Goal: Information Seeking & Learning: Learn about a topic

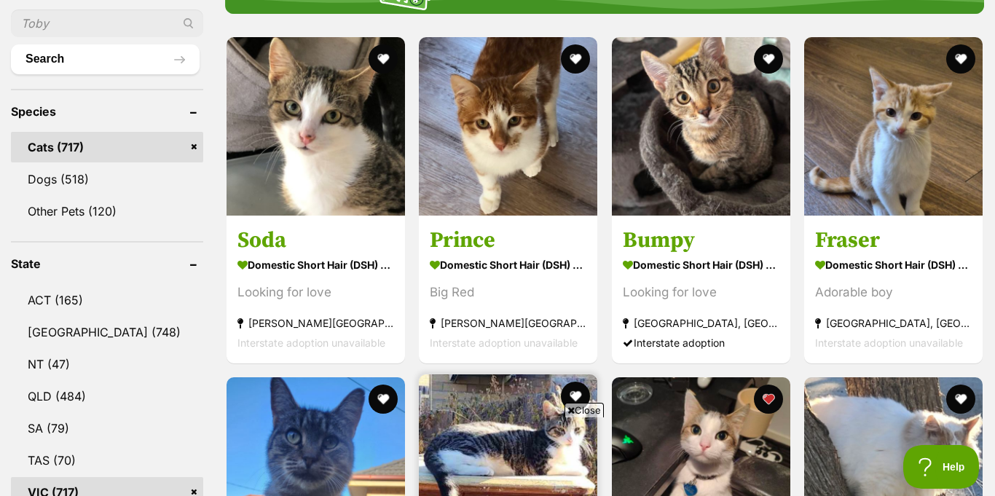
scroll to position [533, 0]
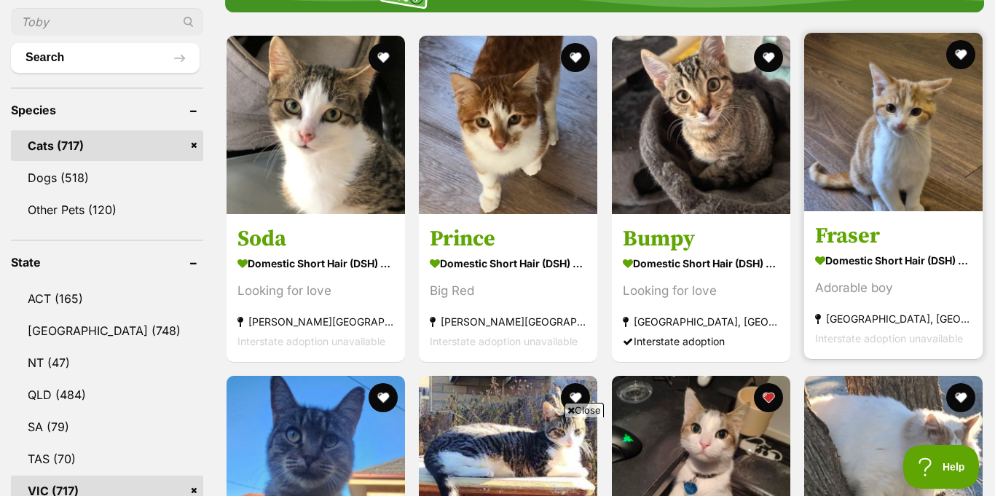
click at [889, 125] on img at bounding box center [893, 122] width 178 height 178
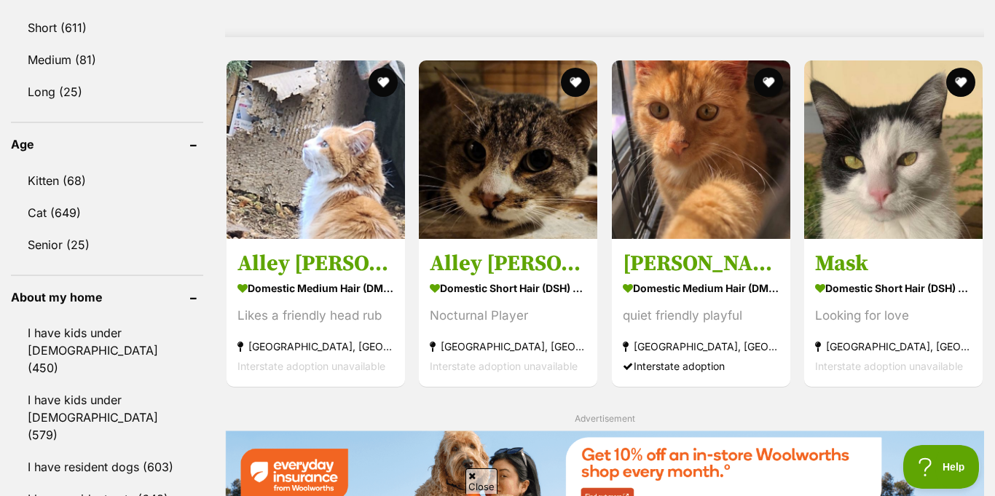
scroll to position [1450, 0]
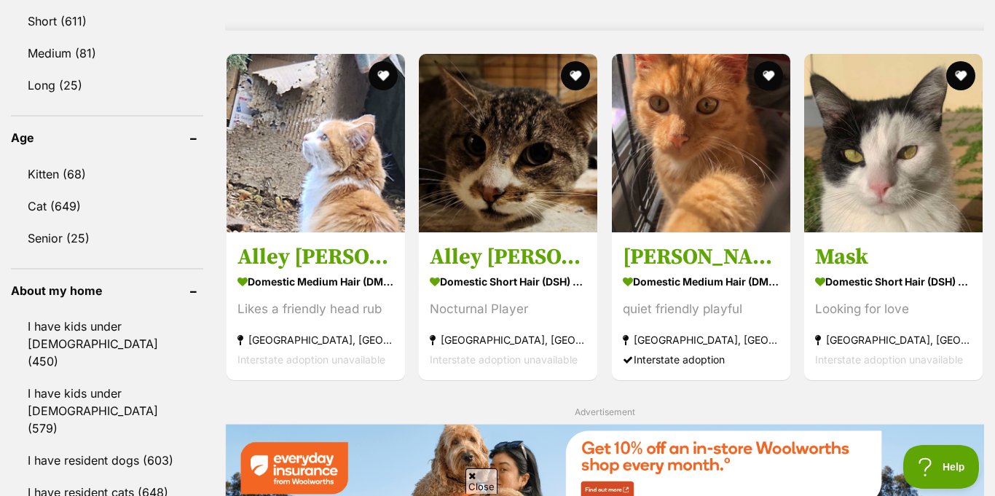
click at [342, 195] on img at bounding box center [316, 143] width 178 height 178
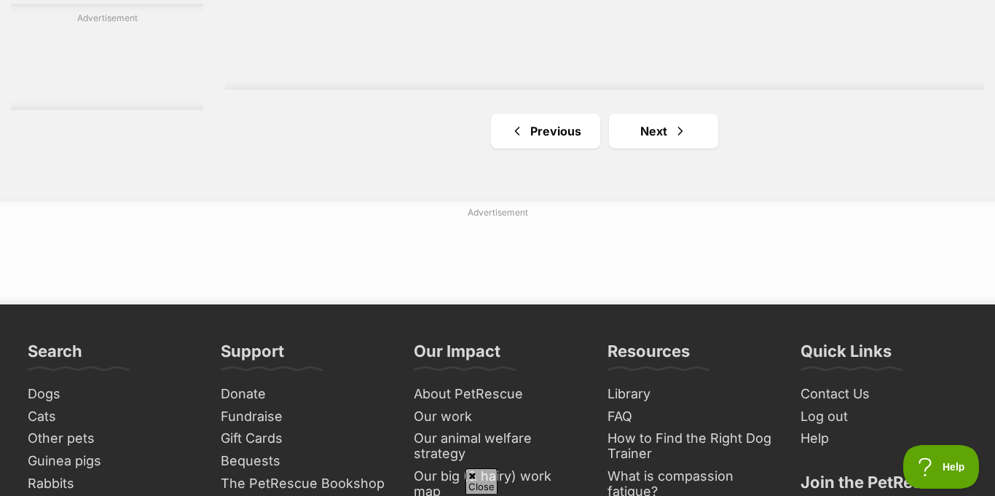
scroll to position [2751, 0]
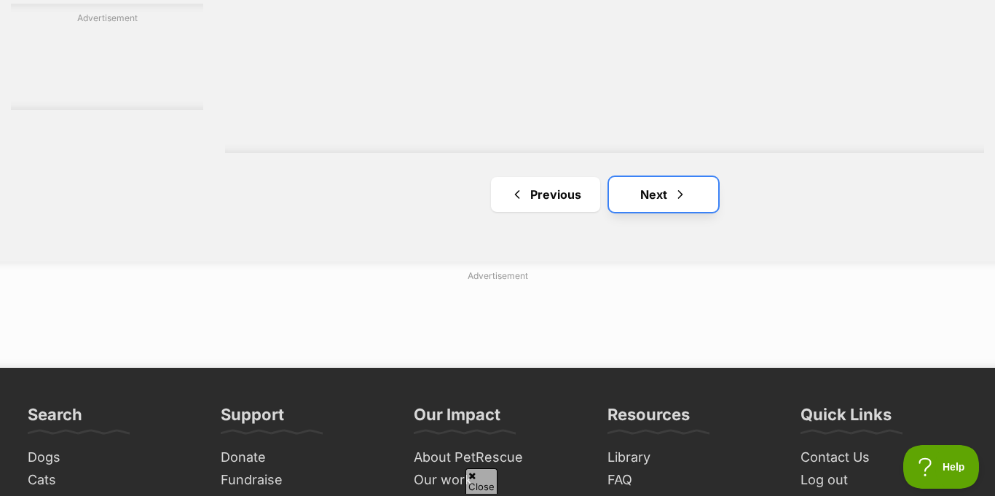
click at [613, 177] on link "Next" at bounding box center [663, 194] width 109 height 35
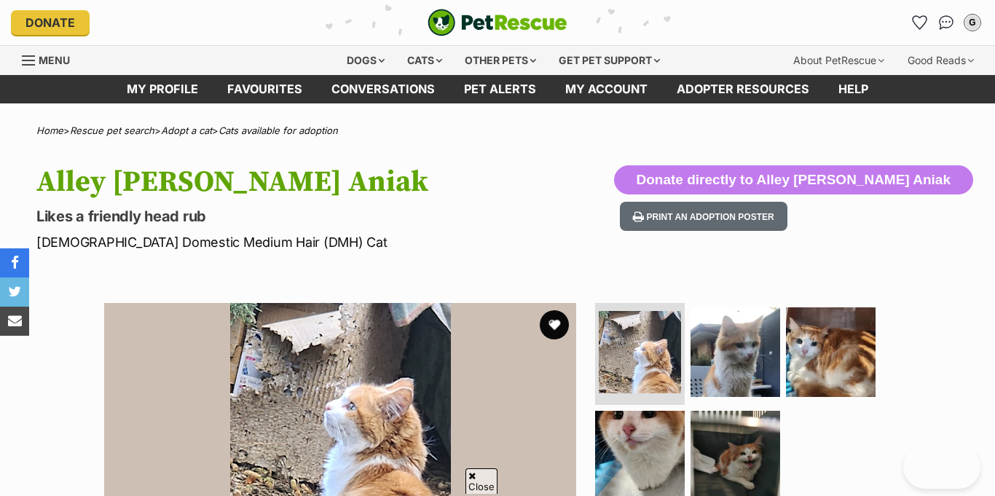
scroll to position [157, 0]
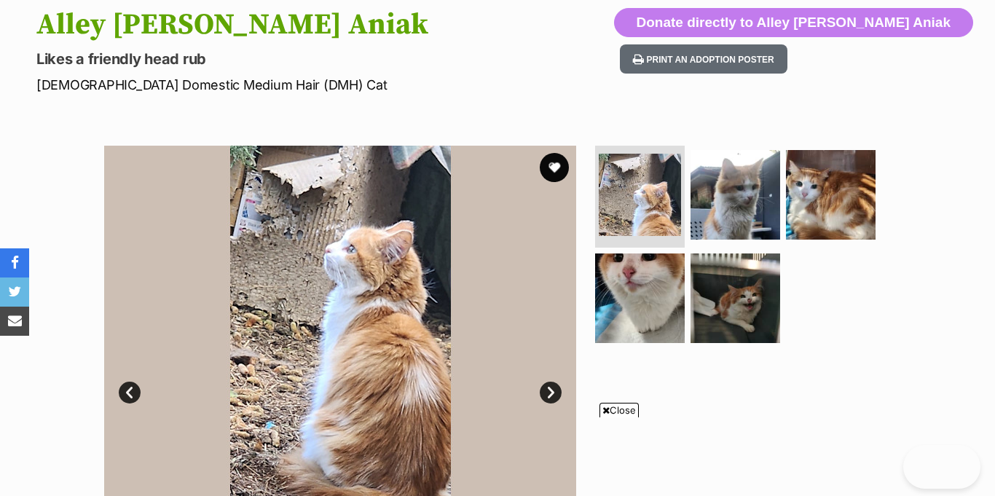
click at [556, 382] on link "Next" at bounding box center [551, 393] width 22 height 22
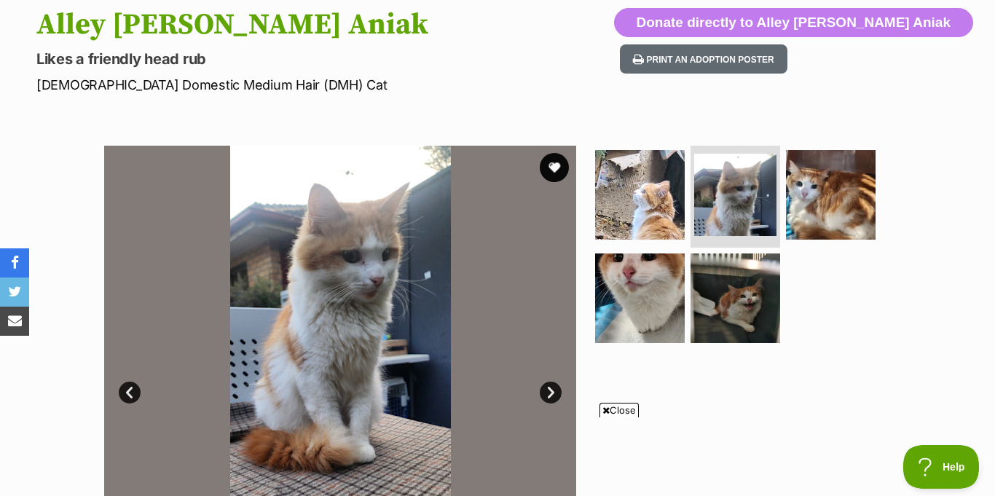
scroll to position [0, 0]
click at [556, 382] on link "Next" at bounding box center [551, 393] width 22 height 22
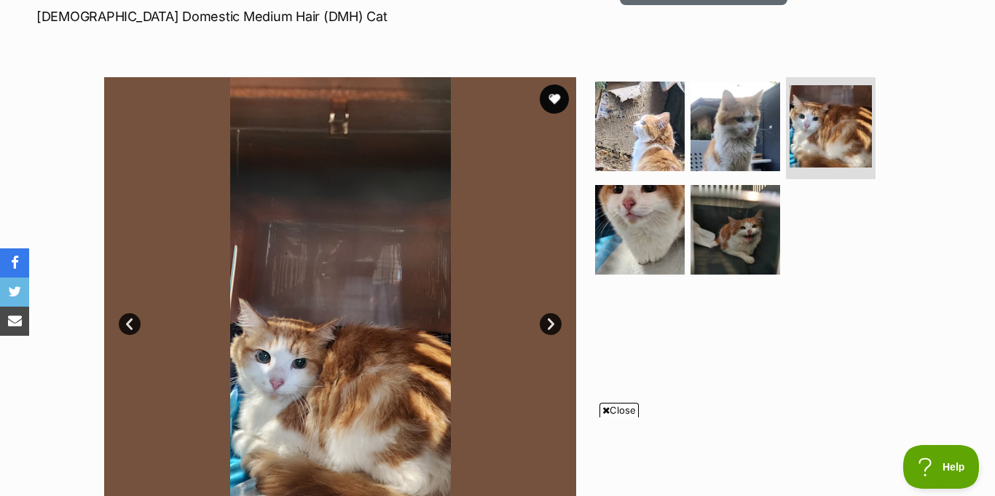
scroll to position [227, 0]
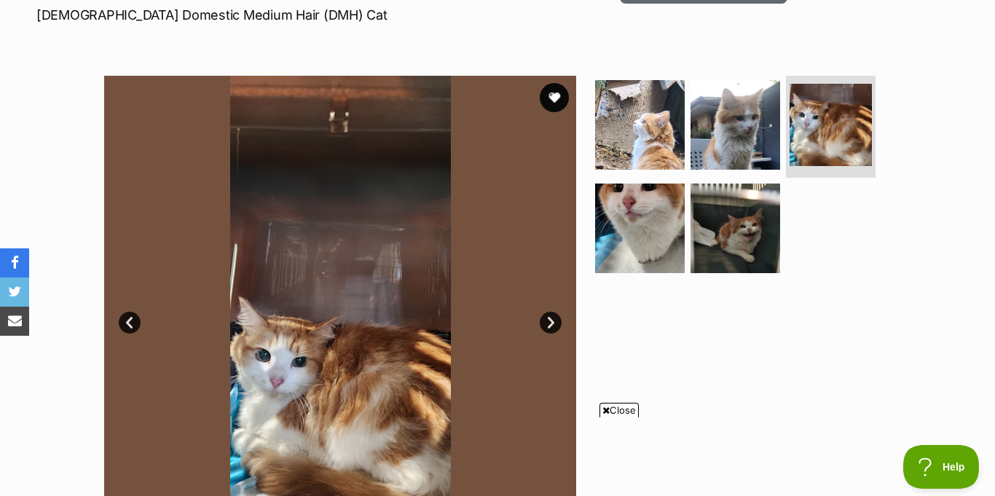
click at [548, 312] on link "Next" at bounding box center [551, 323] width 22 height 22
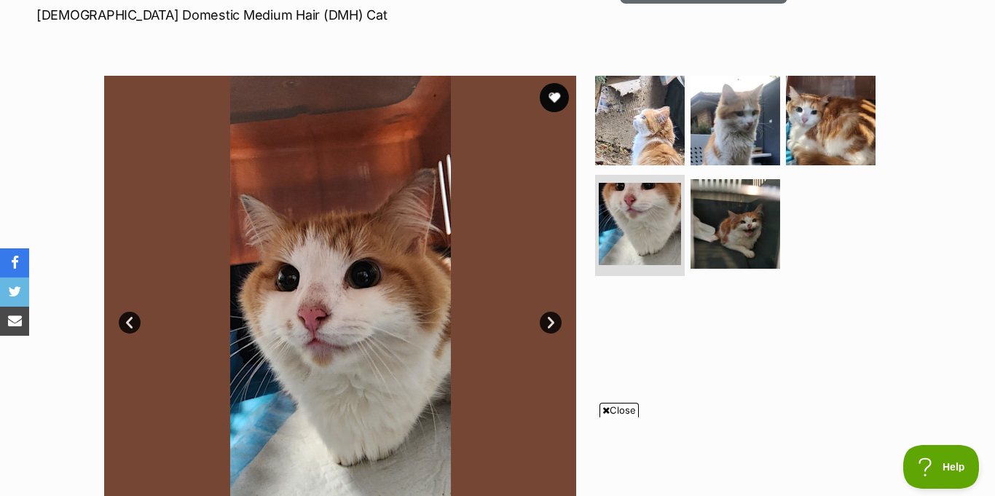
click at [548, 312] on link "Next" at bounding box center [551, 323] width 22 height 22
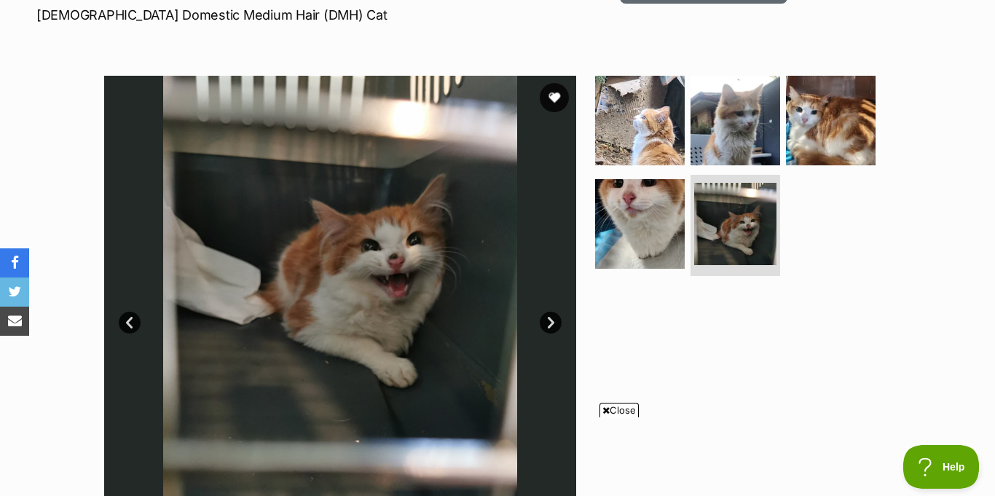
click at [548, 312] on link "Next" at bounding box center [551, 323] width 22 height 22
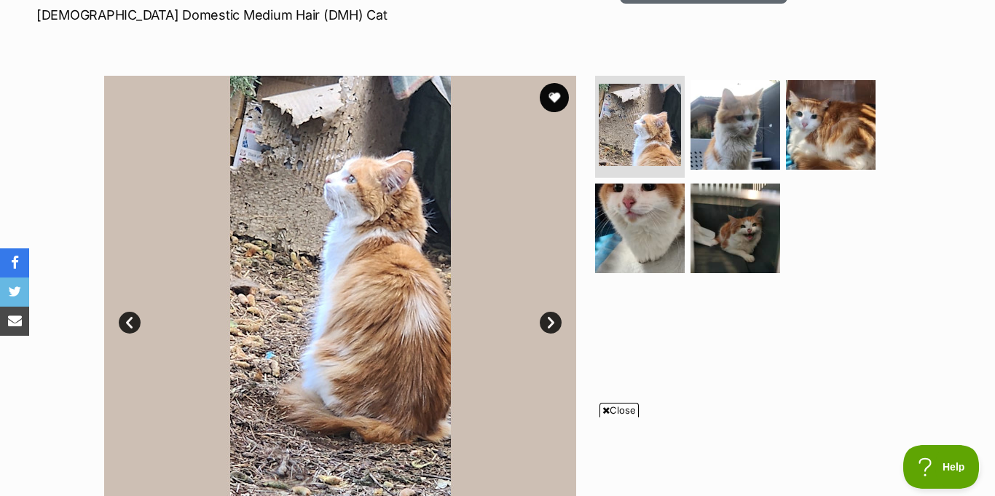
click at [548, 312] on link "Next" at bounding box center [551, 323] width 22 height 22
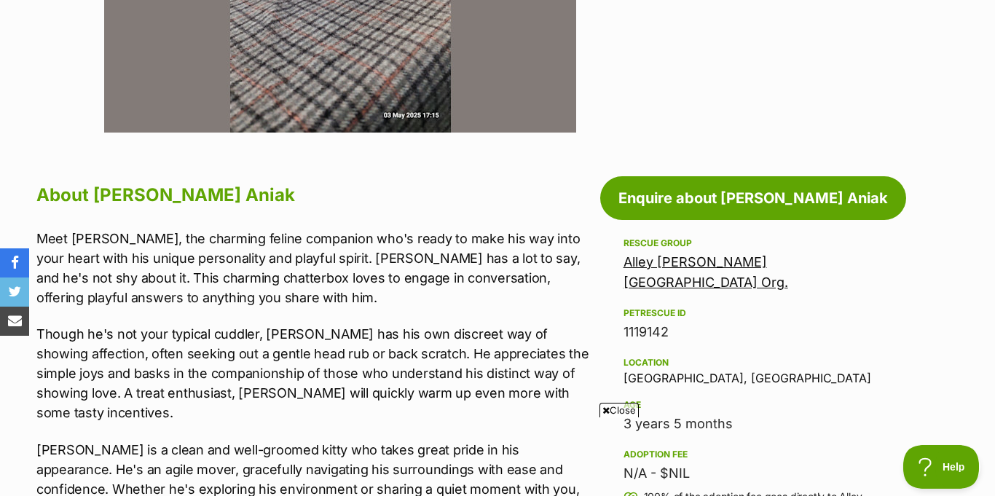
scroll to position [633, 0]
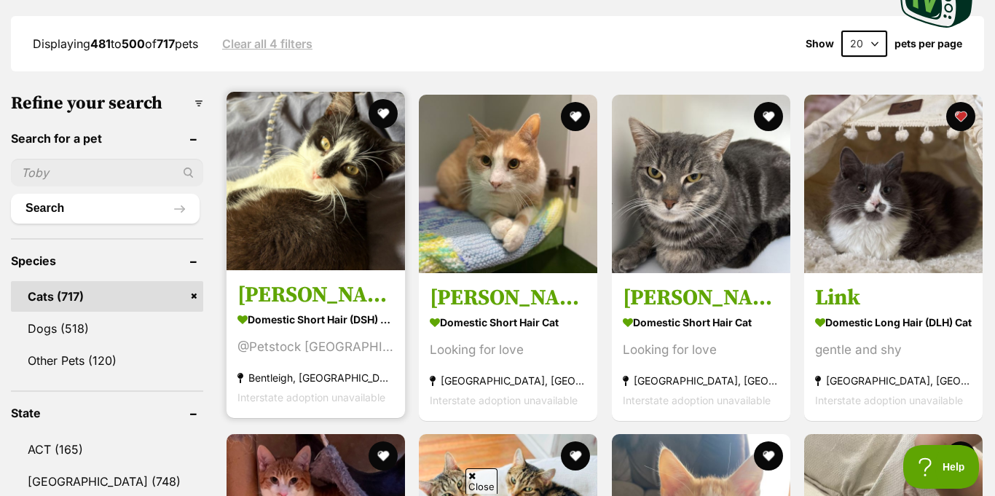
click at [358, 212] on img at bounding box center [316, 181] width 178 height 178
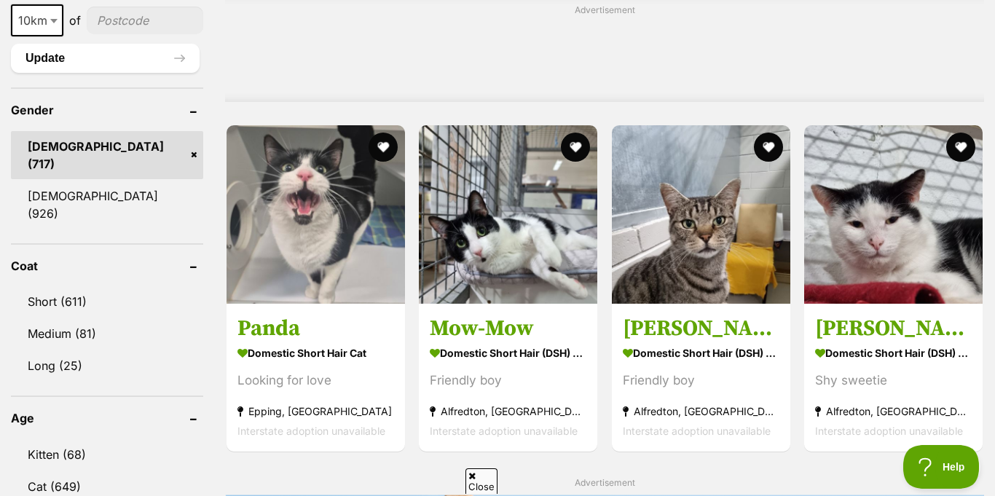
scroll to position [1174, 0]
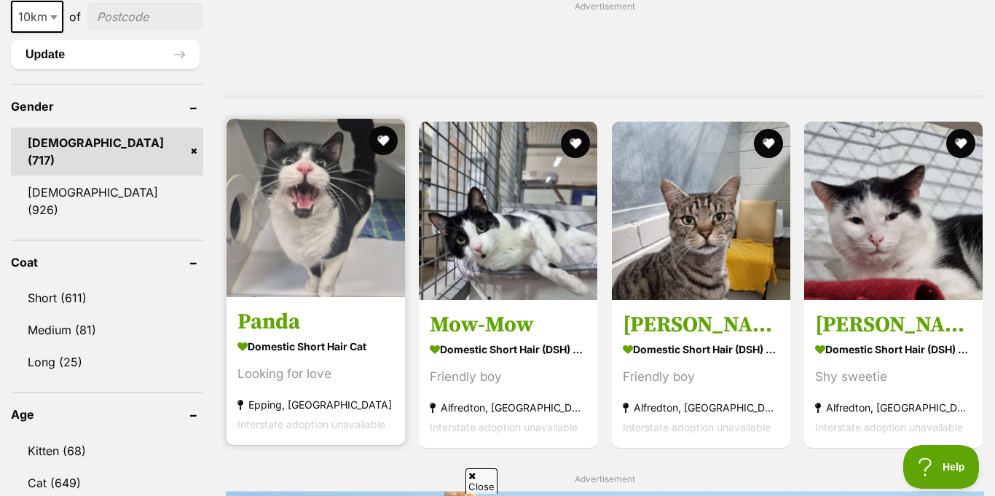
click at [385, 216] on img at bounding box center [316, 208] width 178 height 178
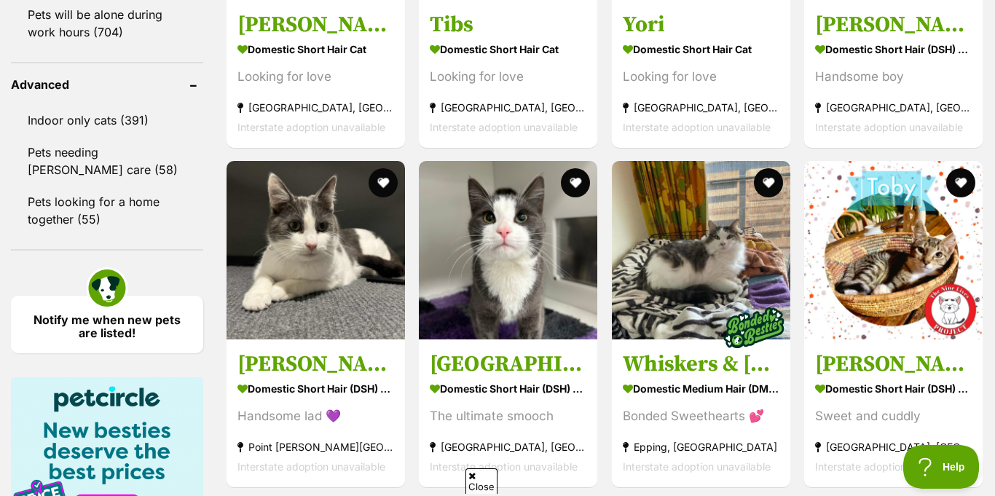
scroll to position [1963, 0]
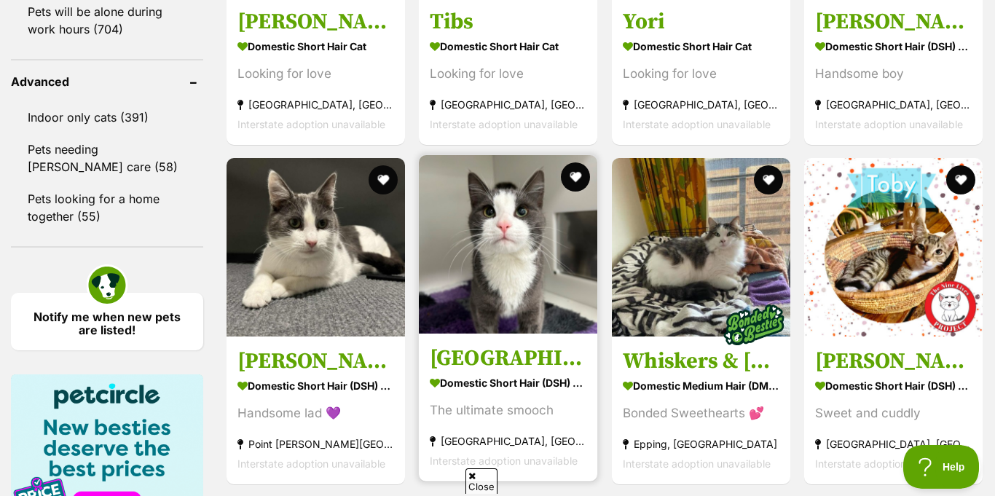
click at [528, 236] on img at bounding box center [508, 244] width 178 height 178
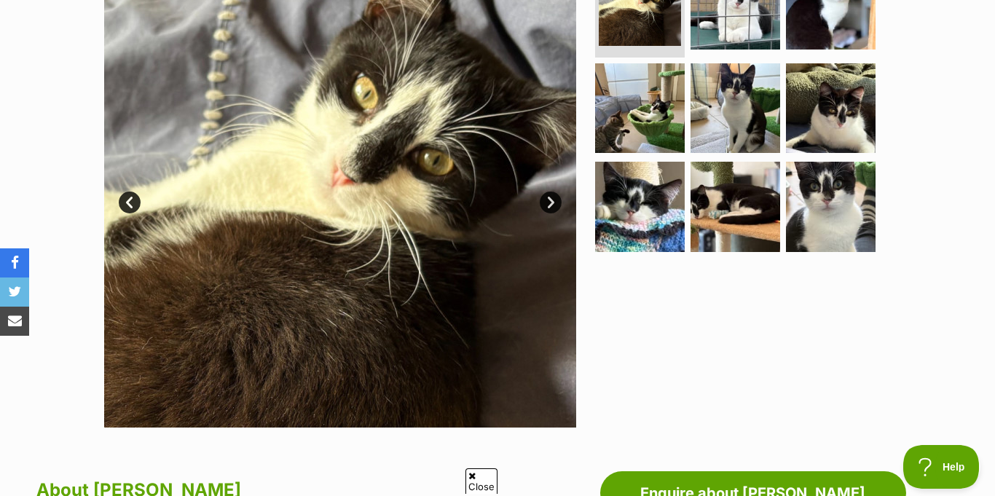
click at [552, 192] on link "Next" at bounding box center [551, 203] width 22 height 22
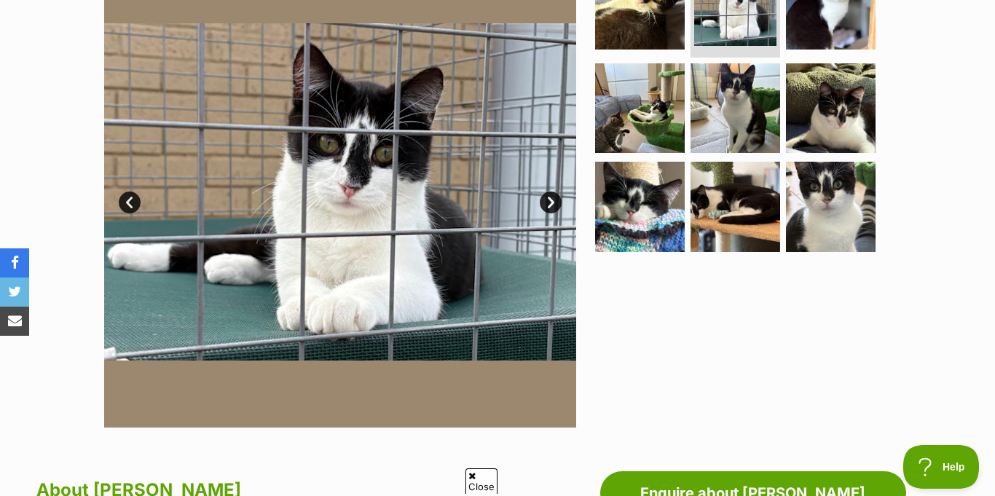
click at [552, 192] on link "Next" at bounding box center [551, 203] width 22 height 22
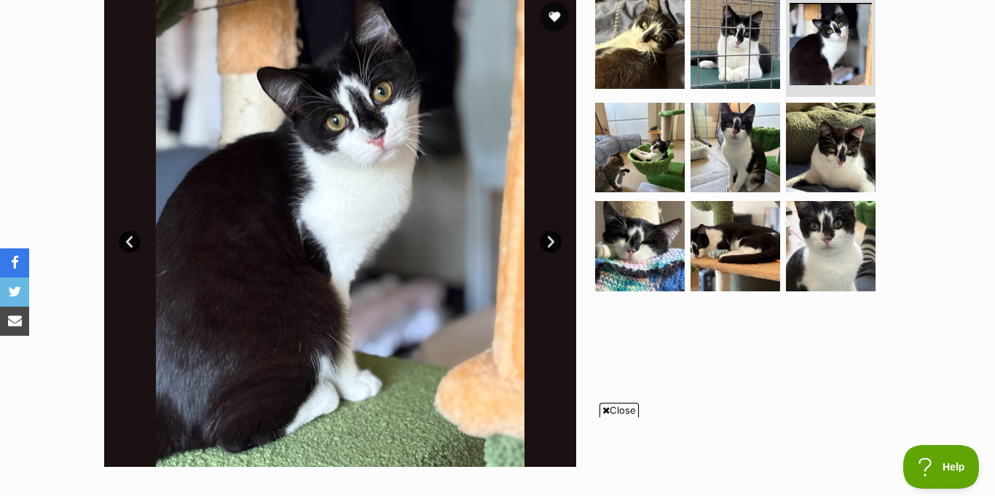
scroll to position [300, 0]
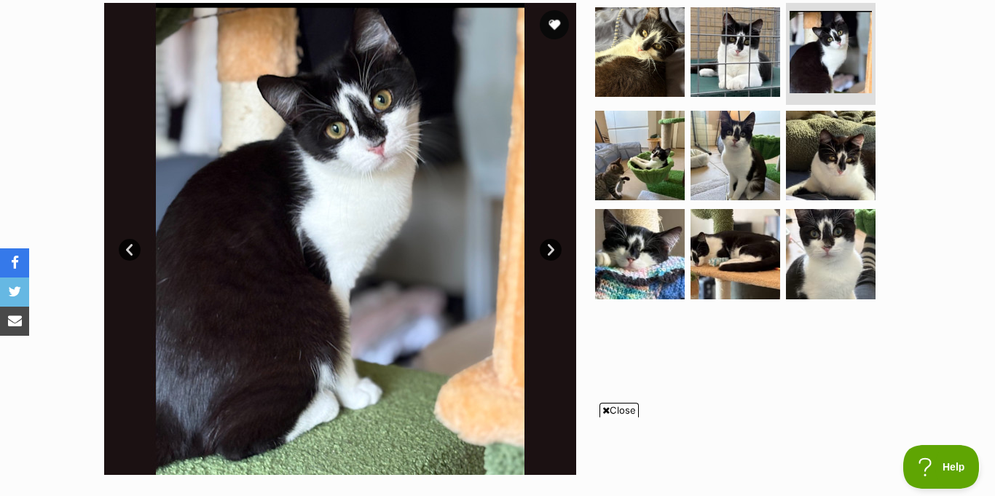
click at [556, 239] on link "Next" at bounding box center [551, 250] width 22 height 22
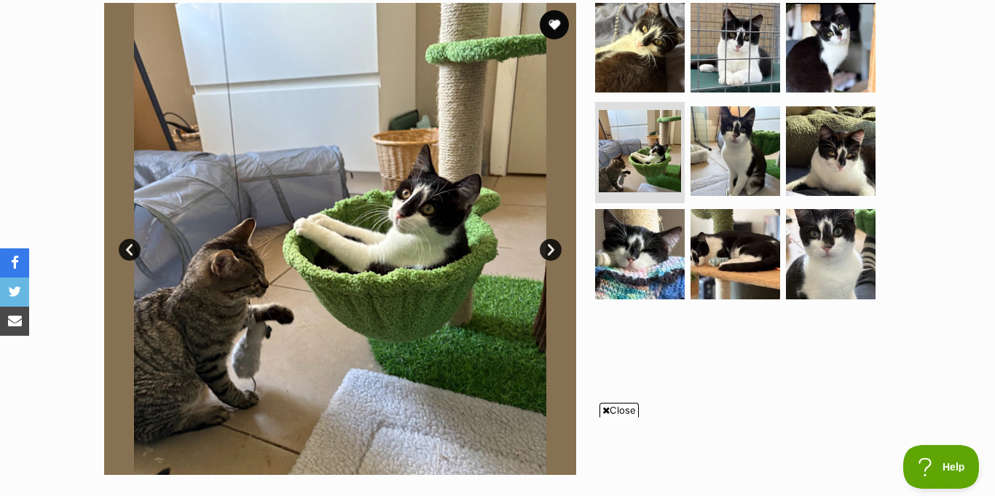
click at [556, 239] on link "Next" at bounding box center [551, 250] width 22 height 22
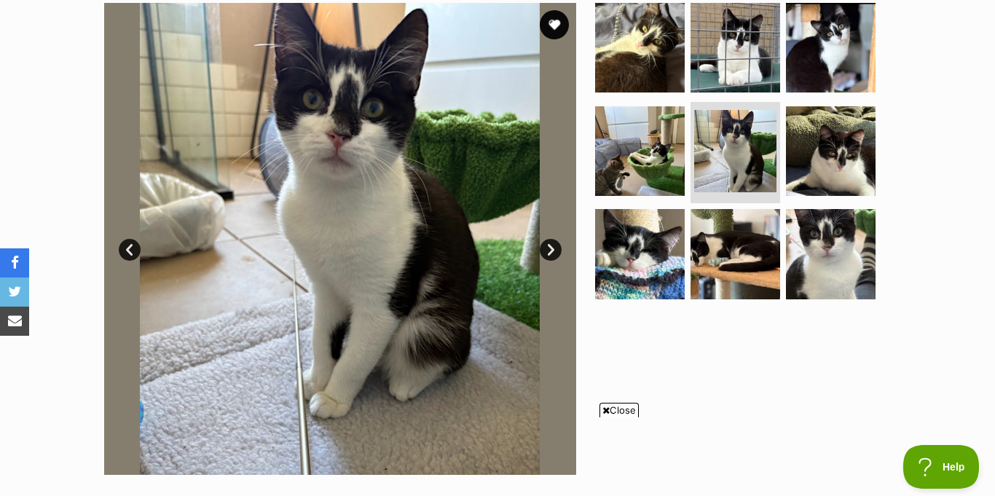
click at [556, 239] on link "Next" at bounding box center [551, 250] width 22 height 22
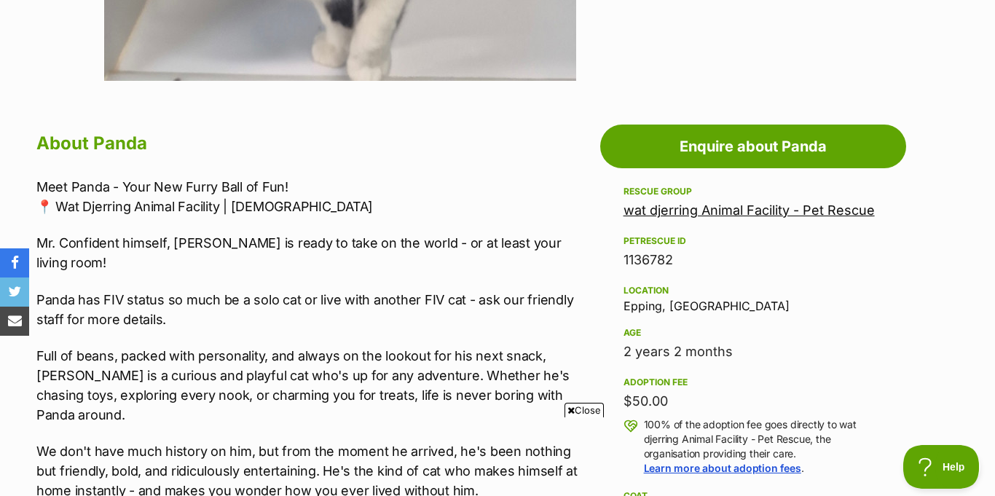
scroll to position [695, 0]
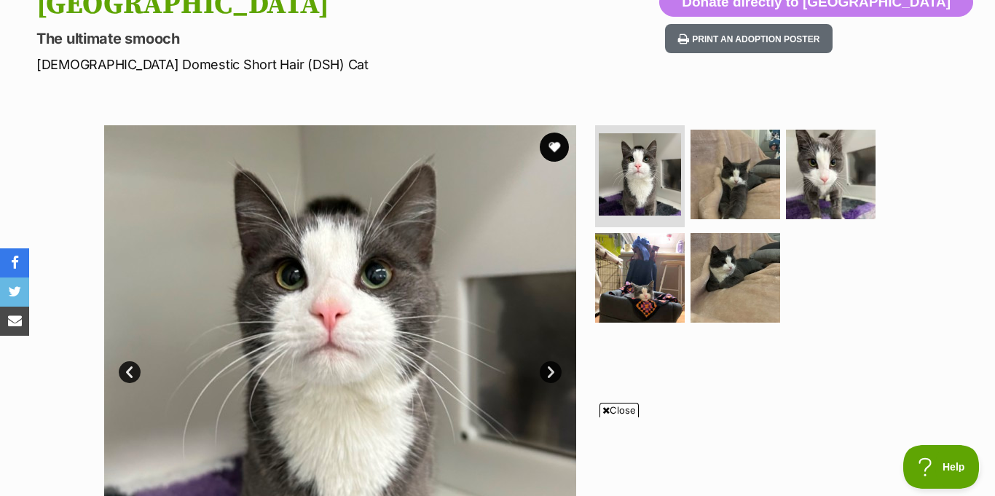
scroll to position [177, 0]
click at [555, 132] on button "favourite" at bounding box center [554, 148] width 32 height 32
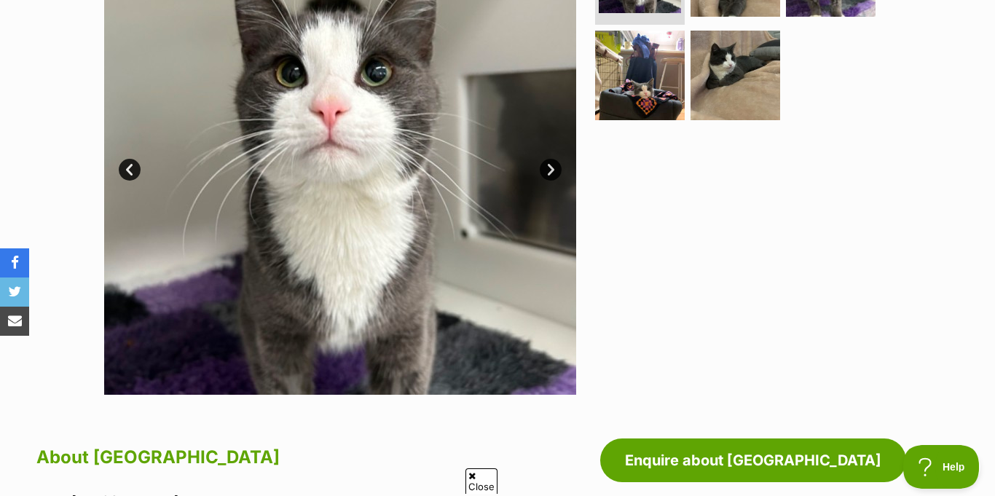
scroll to position [0, 0]
click at [558, 159] on link "Next" at bounding box center [551, 170] width 22 height 22
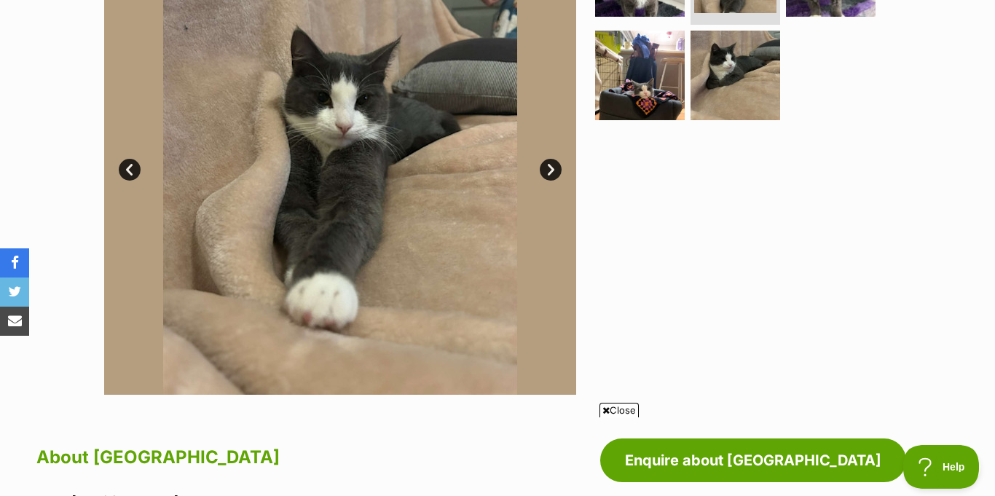
scroll to position [342, 0]
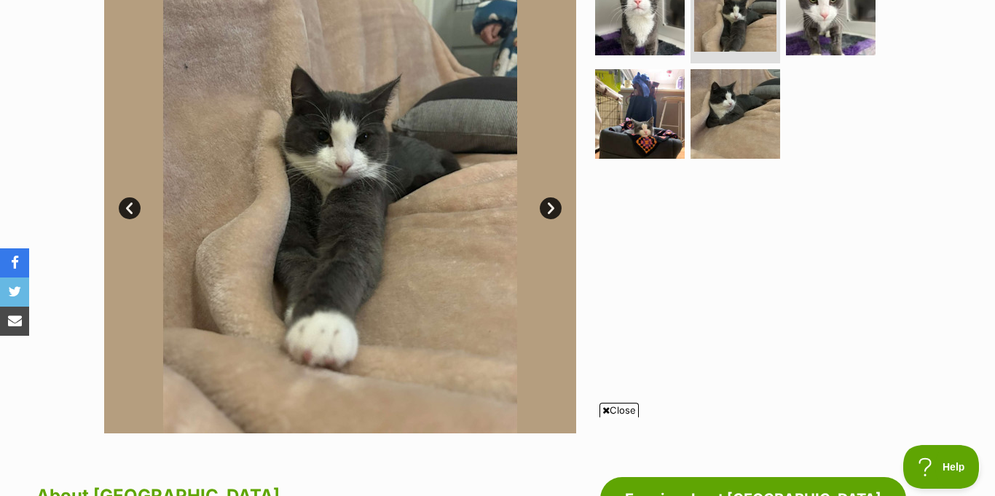
click at [557, 197] on link "Next" at bounding box center [551, 208] width 22 height 22
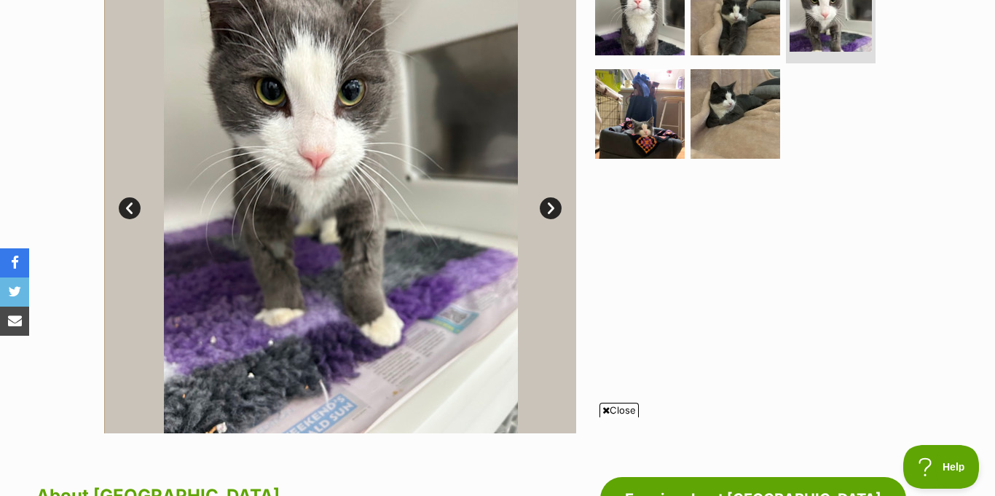
click at [557, 197] on link "Next" at bounding box center [551, 208] width 22 height 22
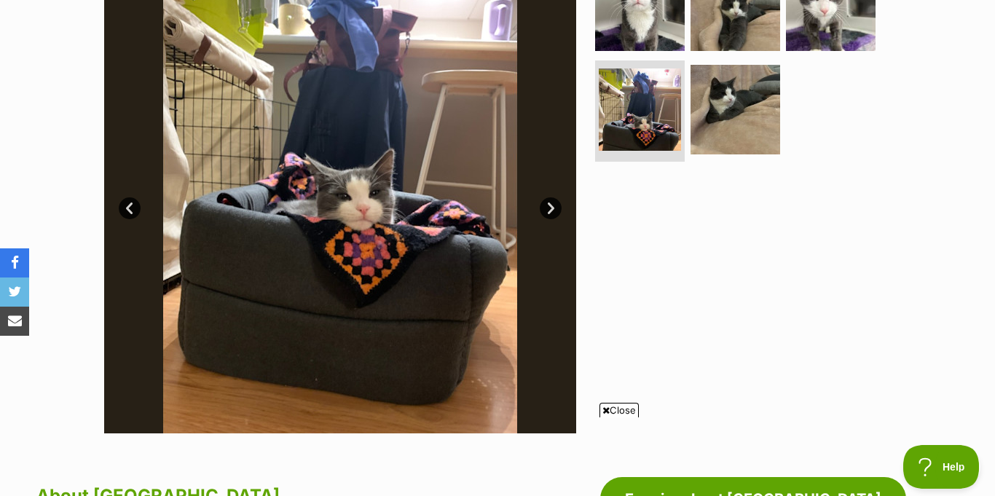
click at [557, 197] on link "Next" at bounding box center [551, 208] width 22 height 22
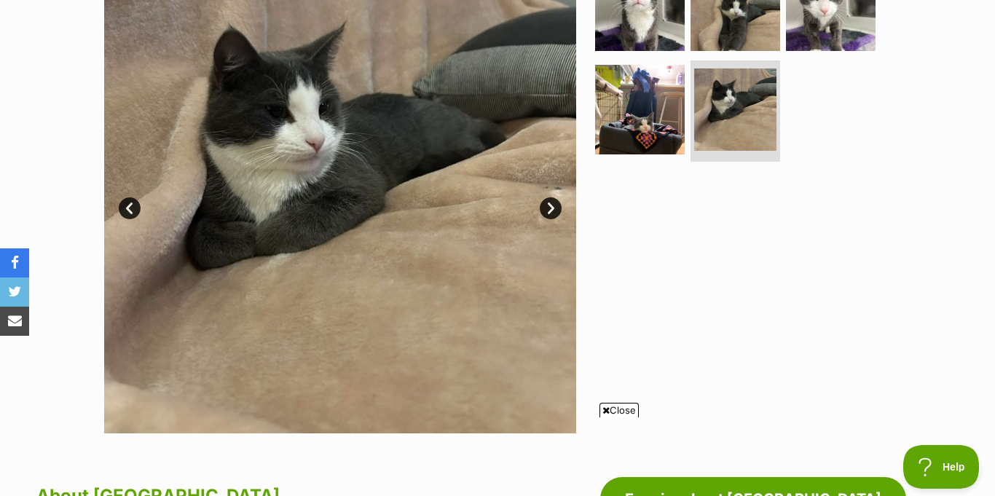
click at [557, 197] on link "Next" at bounding box center [551, 208] width 22 height 22
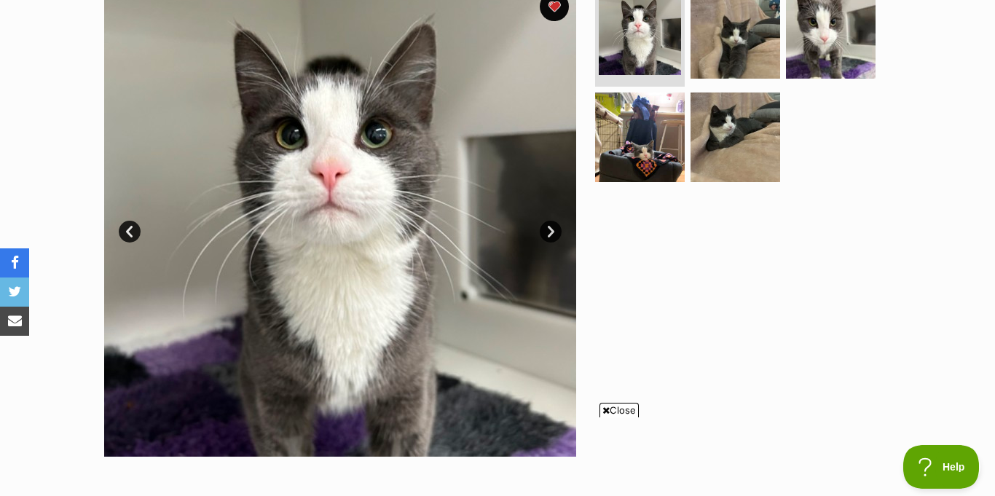
scroll to position [319, 0]
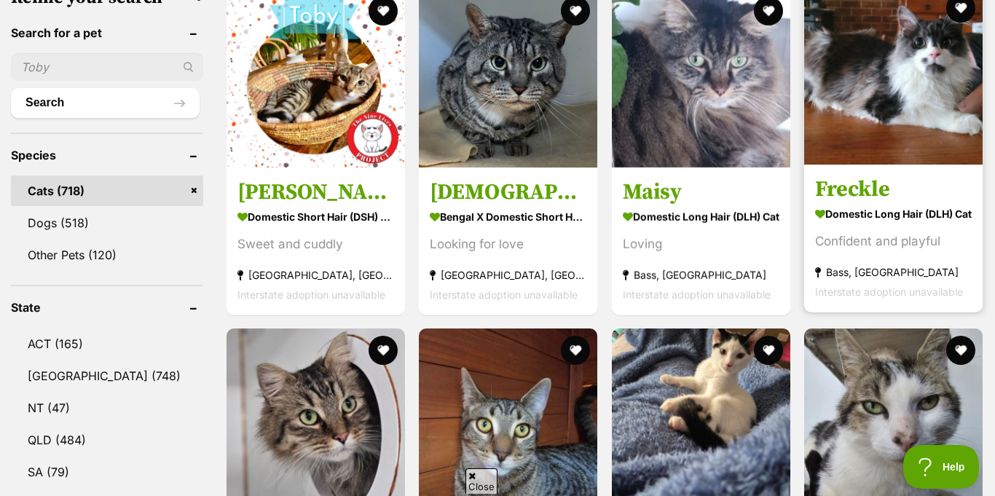
click at [845, 82] on img at bounding box center [893, 75] width 178 height 178
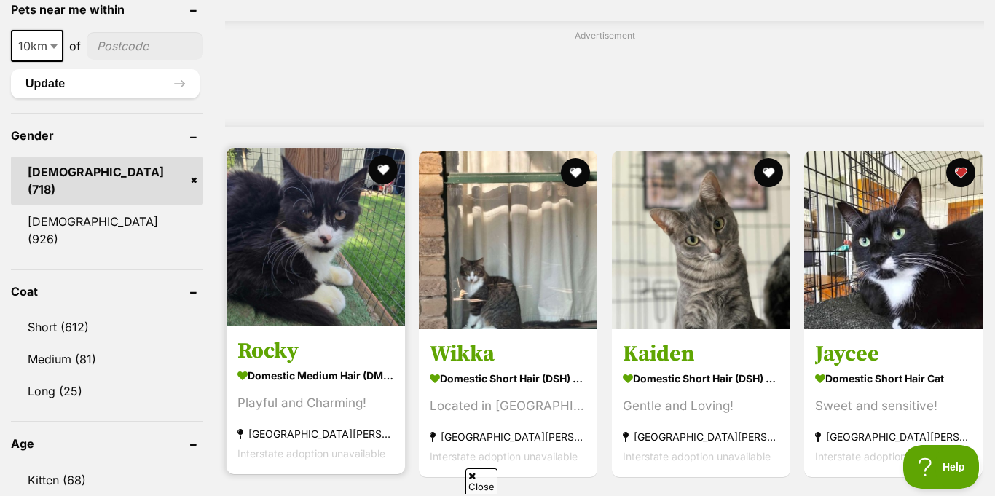
scroll to position [1145, 0]
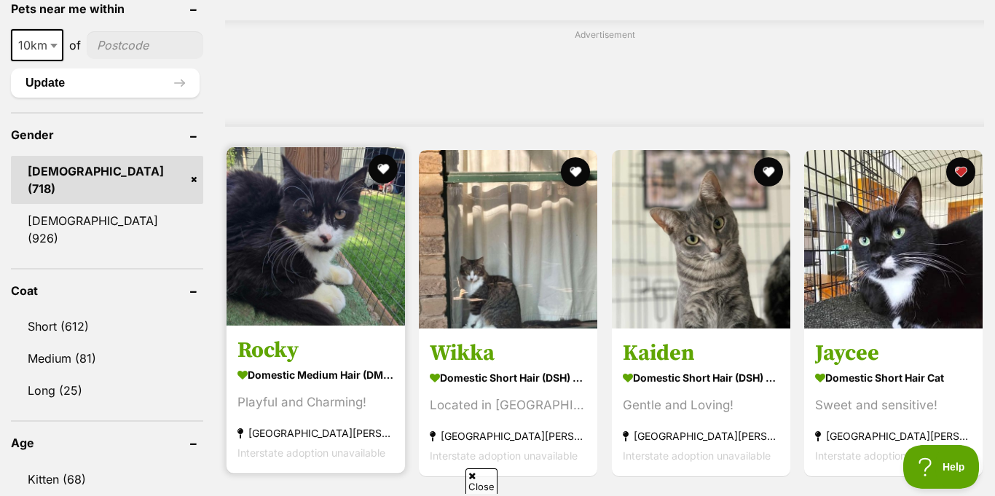
click at [339, 224] on img at bounding box center [316, 236] width 178 height 178
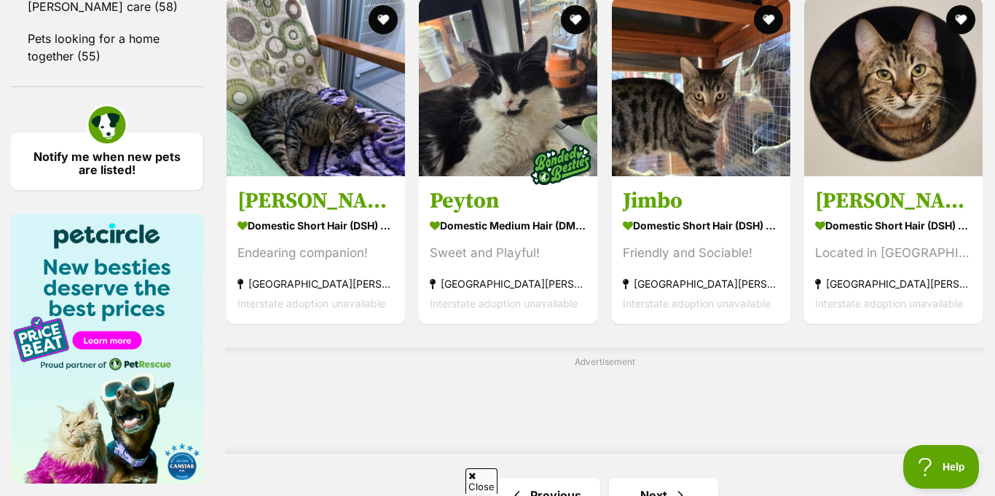
scroll to position [2132, 0]
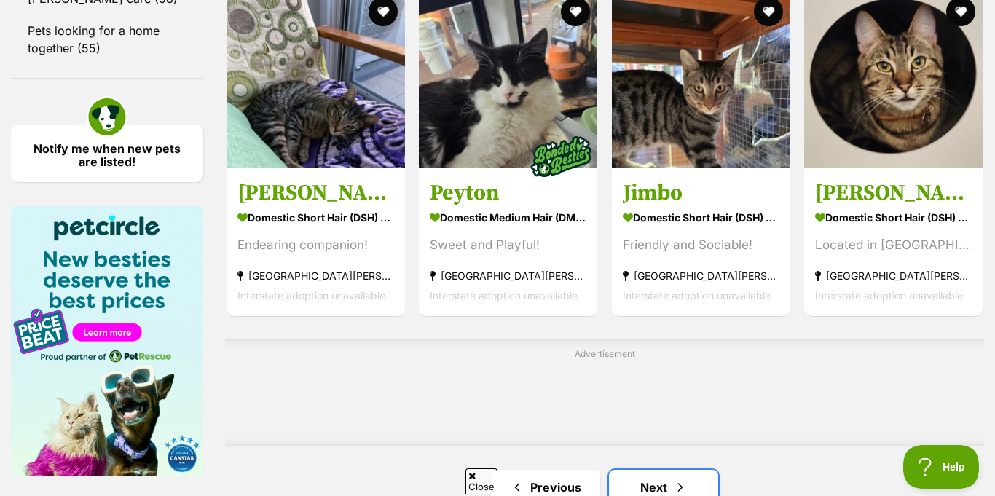
click at [651, 470] on link "Next" at bounding box center [663, 487] width 109 height 35
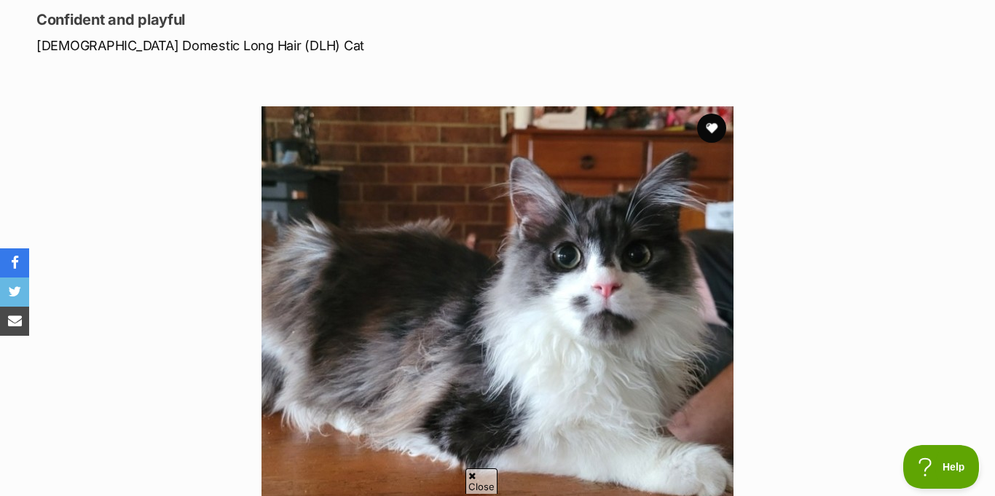
click at [783, 95] on section "Available 1 of 1 images Next Prev 1" at bounding box center [497, 332] width 830 height 494
click at [475, 487] on span "Close" at bounding box center [481, 480] width 32 height 25
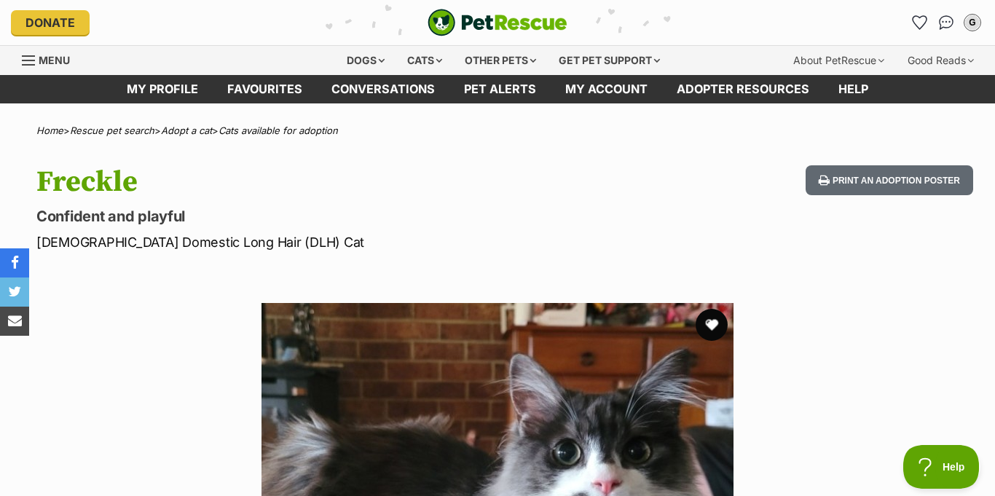
click at [712, 309] on button "favourite" at bounding box center [712, 325] width 32 height 32
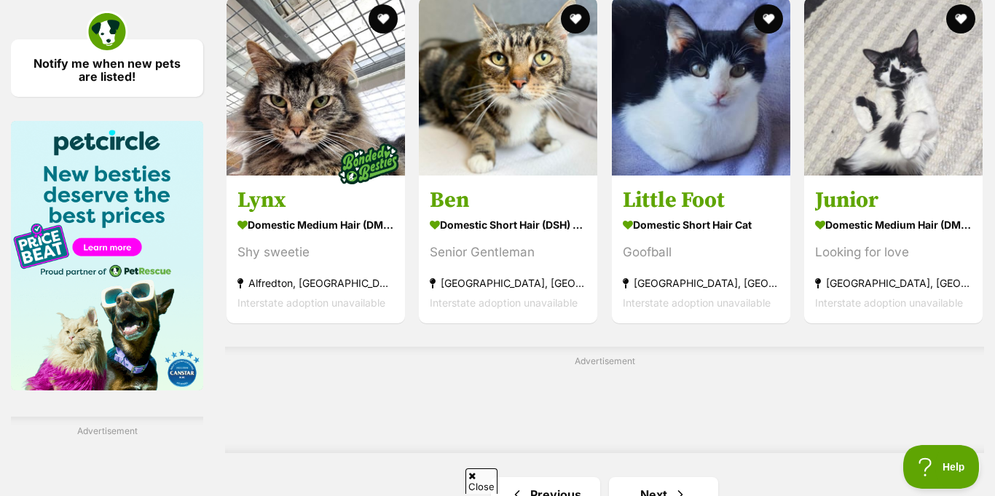
scroll to position [2219, 0]
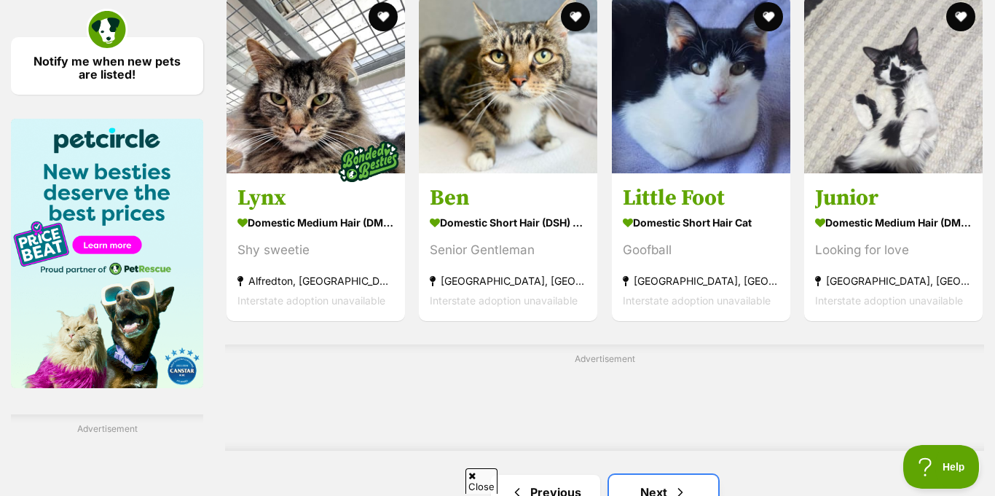
click at [619, 475] on link "Next" at bounding box center [663, 492] width 109 height 35
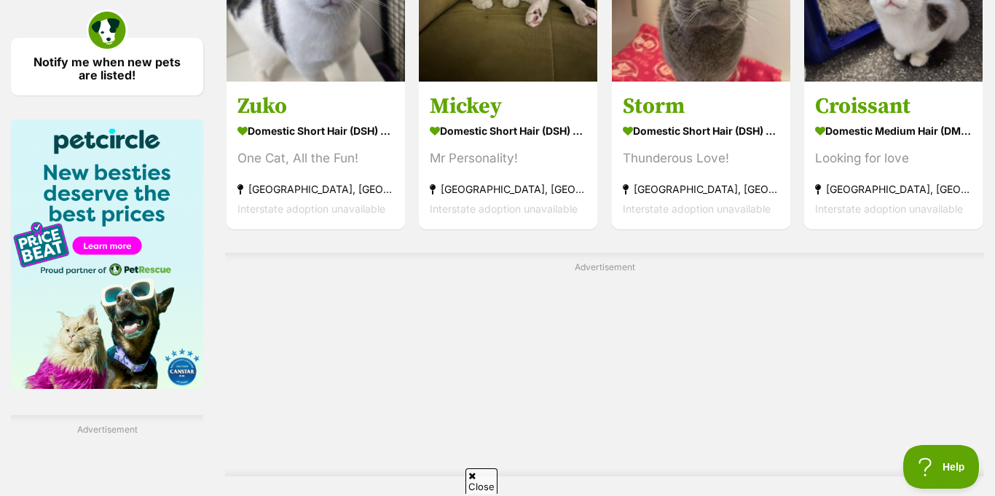
scroll to position [2355, 0]
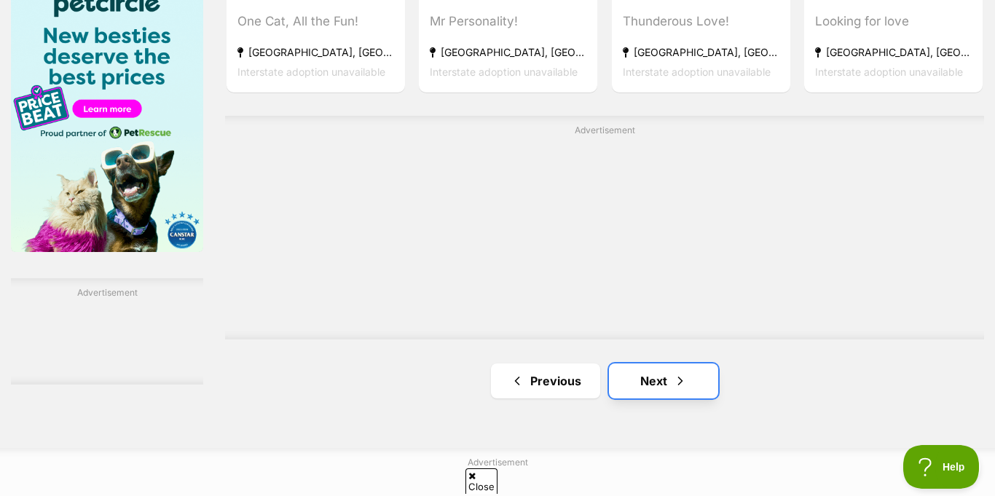
click at [656, 364] on link "Next" at bounding box center [663, 381] width 109 height 35
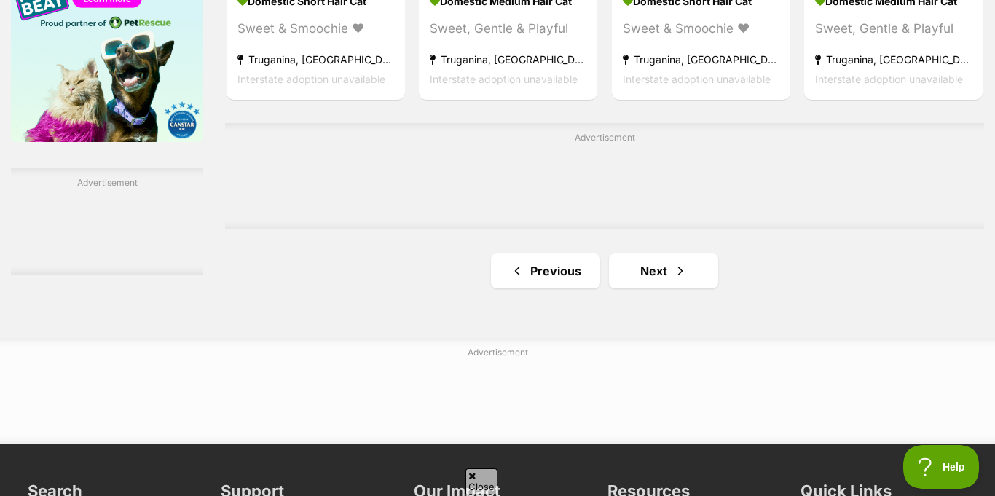
scroll to position [2463, 0]
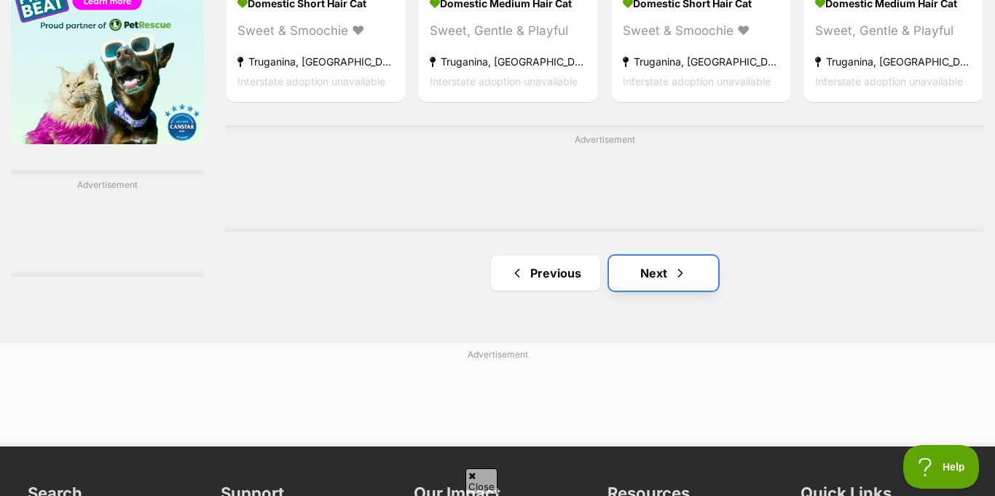
click at [651, 256] on link "Next" at bounding box center [663, 273] width 109 height 35
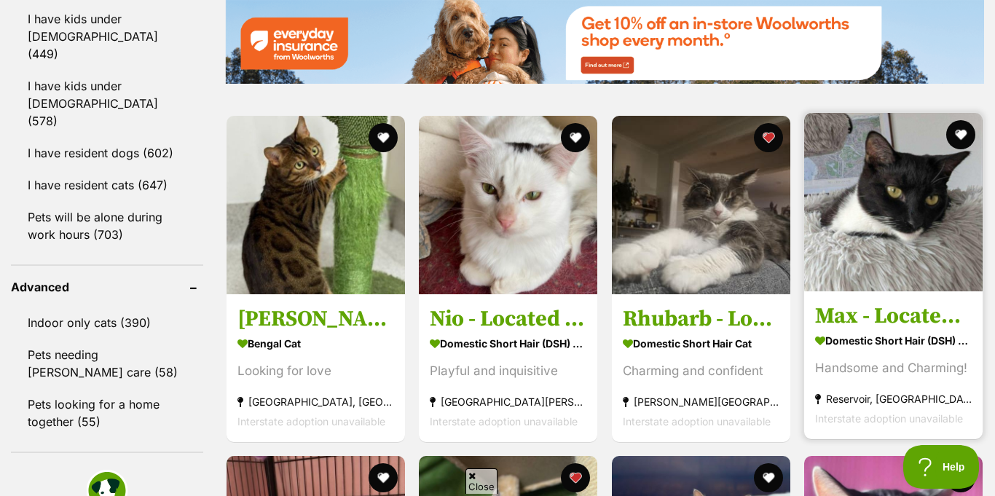
click at [939, 189] on img at bounding box center [893, 202] width 178 height 178
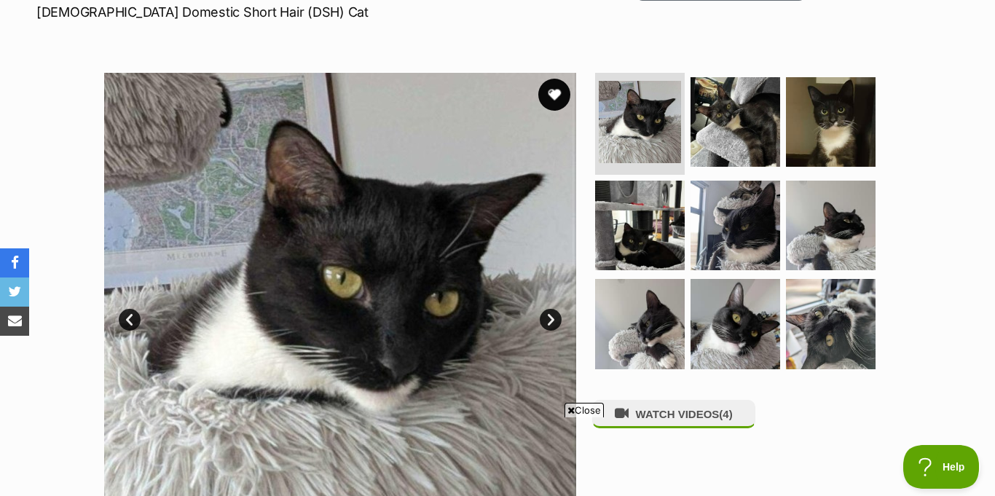
click at [563, 79] on button "favourite" at bounding box center [554, 95] width 32 height 32
click at [551, 309] on link "Next" at bounding box center [551, 320] width 22 height 22
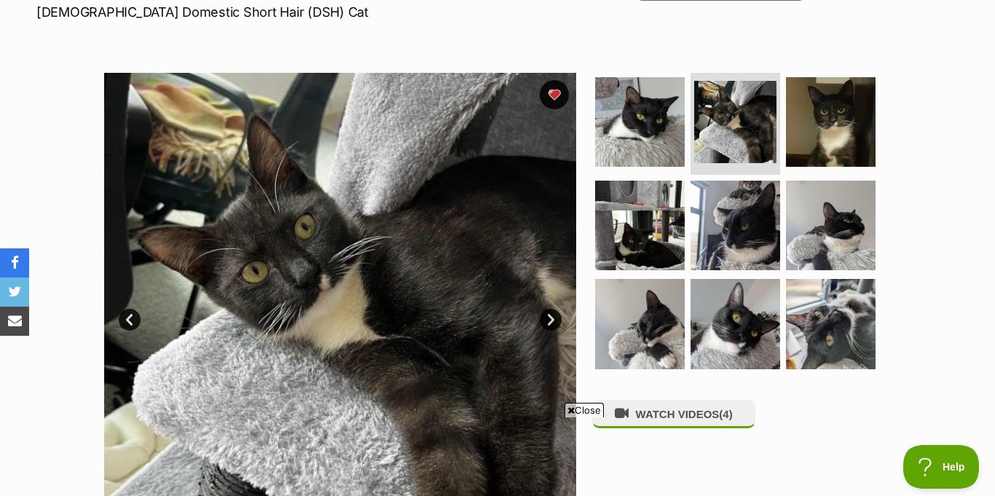
click at [551, 309] on link "Next" at bounding box center [551, 320] width 22 height 22
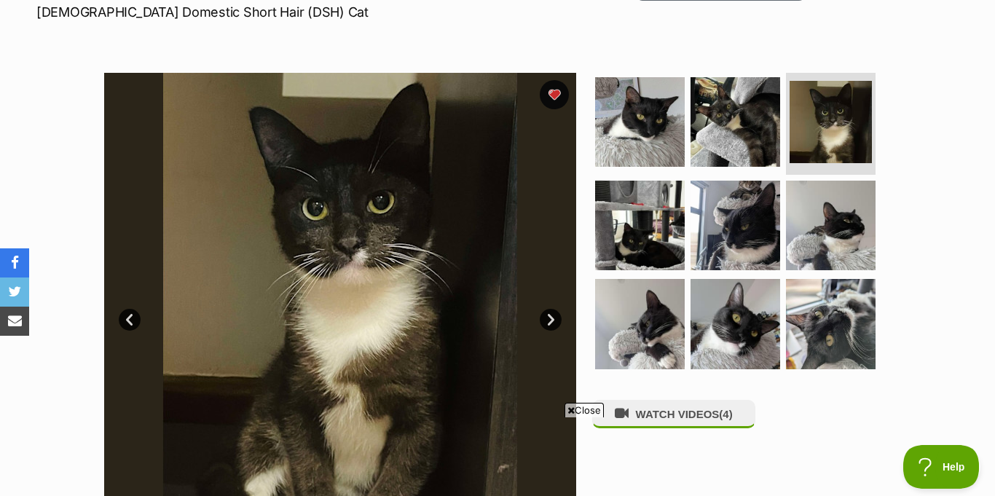
click at [551, 309] on link "Next" at bounding box center [551, 320] width 22 height 22
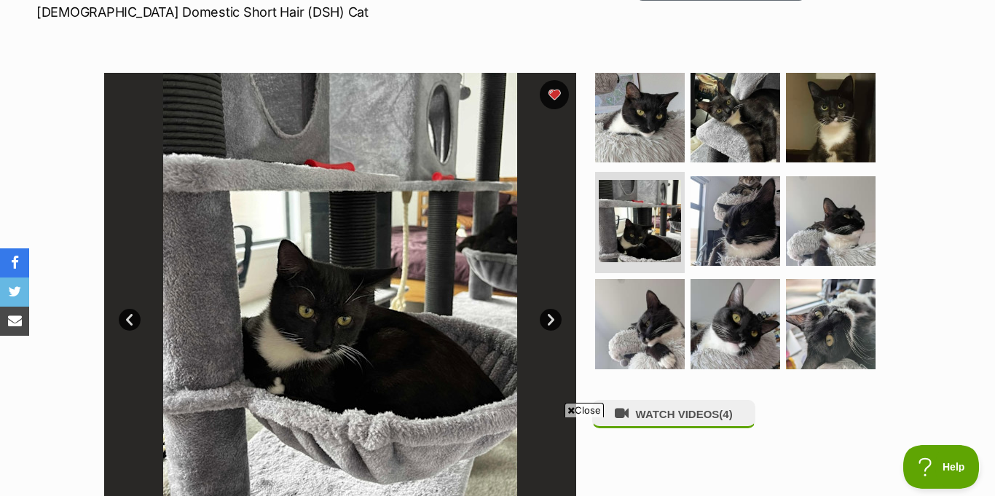
click at [551, 309] on link "Next" at bounding box center [551, 320] width 22 height 22
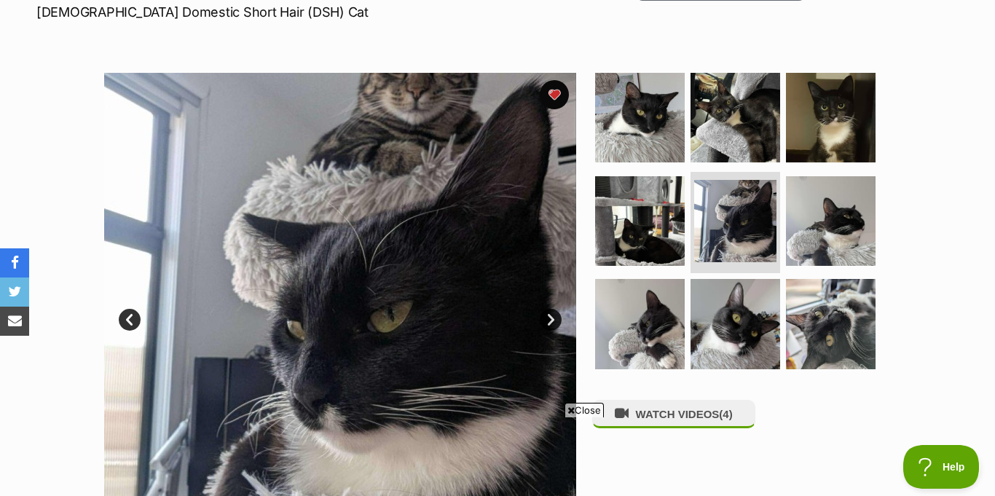
click at [551, 309] on link "Next" at bounding box center [551, 320] width 22 height 22
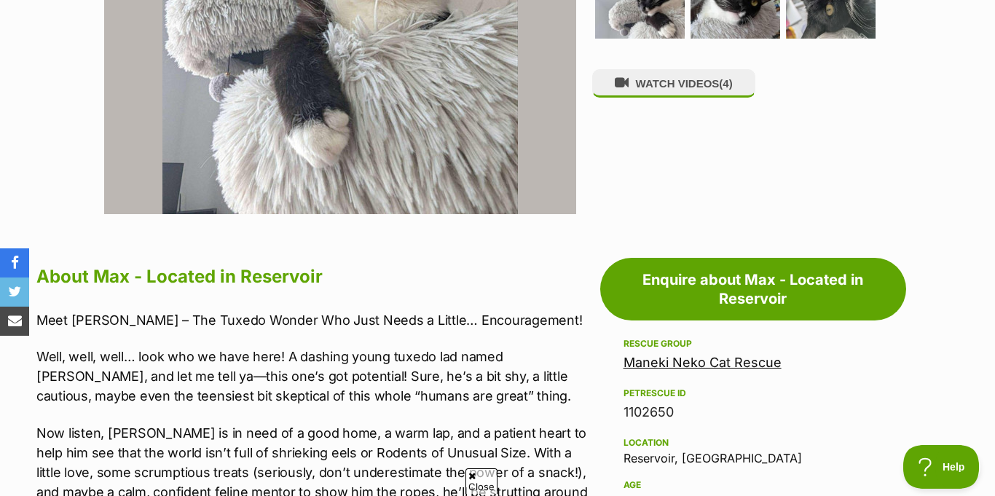
scroll to position [562, 0]
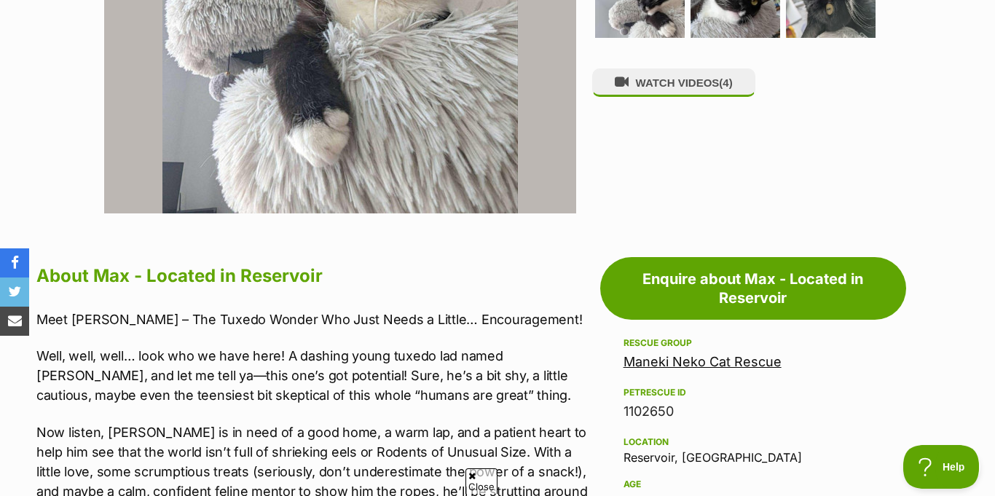
click at [683, 354] on link "Maneki Neko Cat Rescue" at bounding box center [703, 361] width 158 height 15
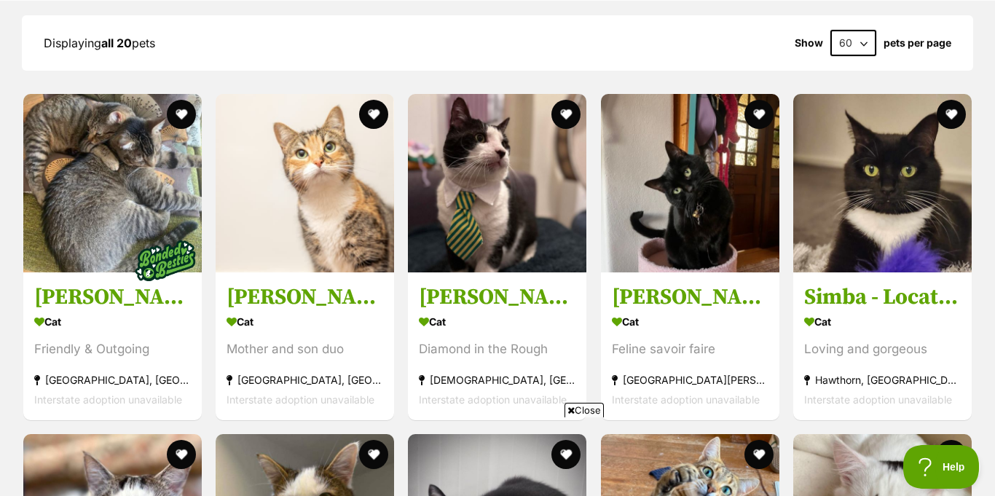
scroll to position [1528, 0]
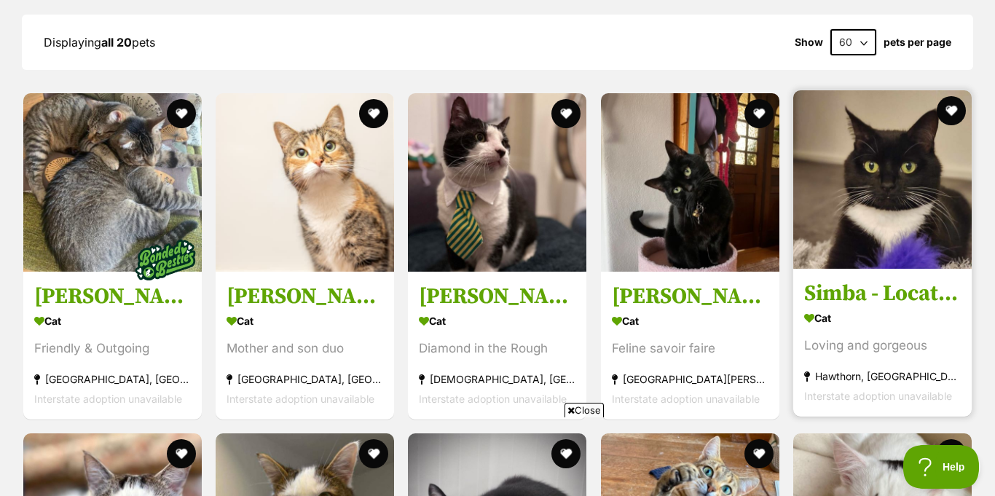
click at [872, 172] on img at bounding box center [882, 179] width 178 height 178
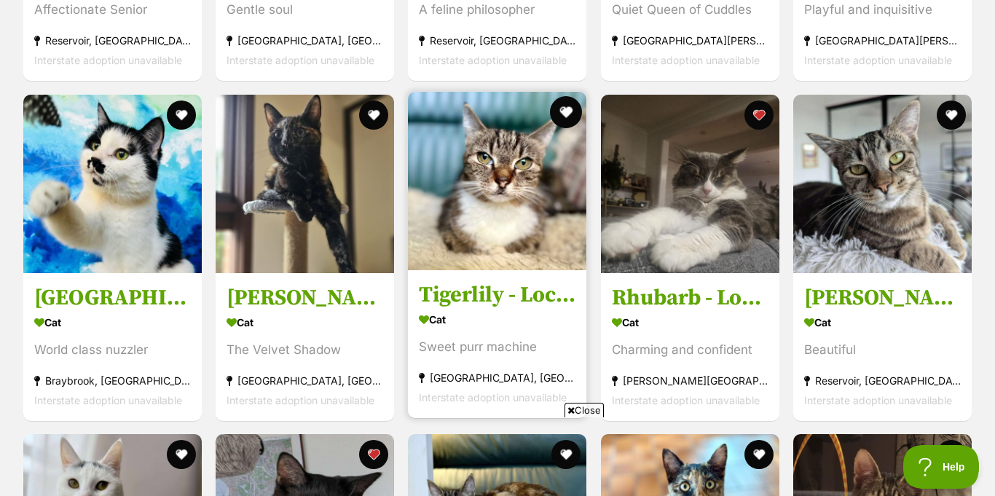
scroll to position [2209, 0]
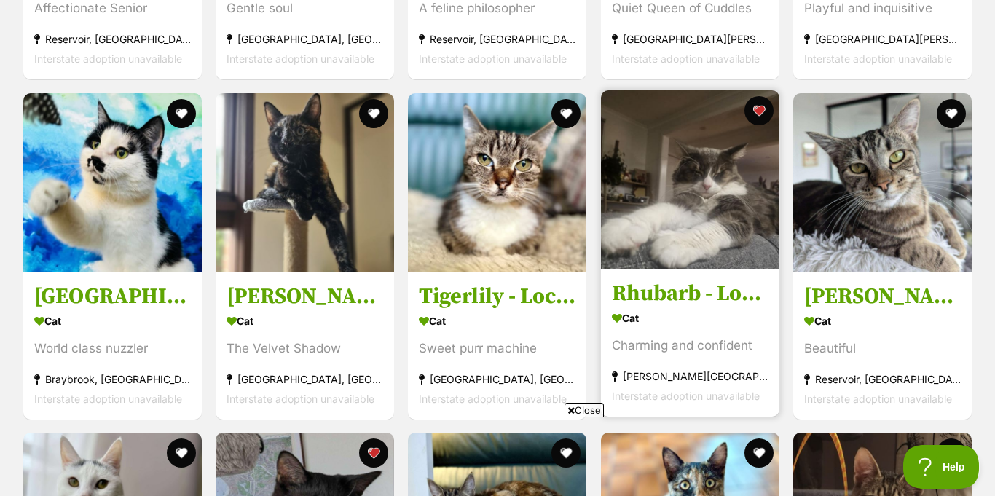
click at [653, 174] on img at bounding box center [690, 179] width 178 height 178
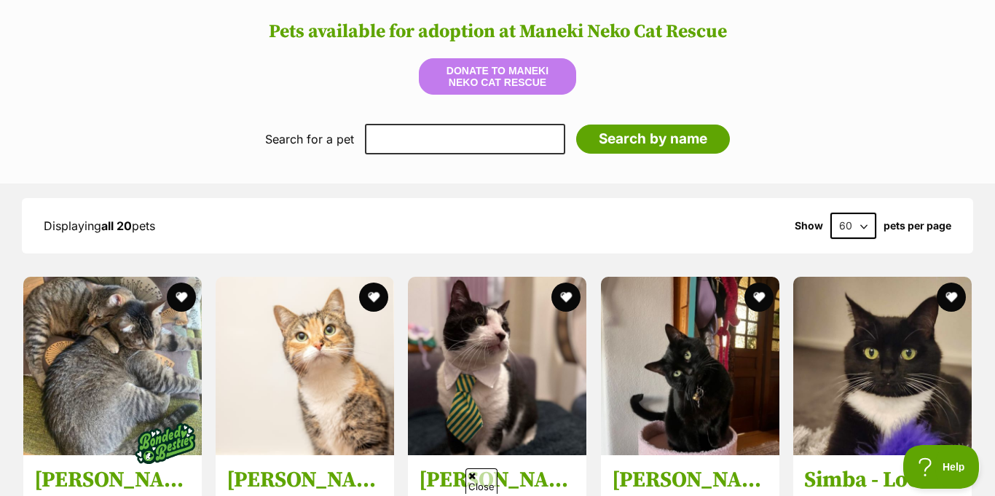
scroll to position [822, 0]
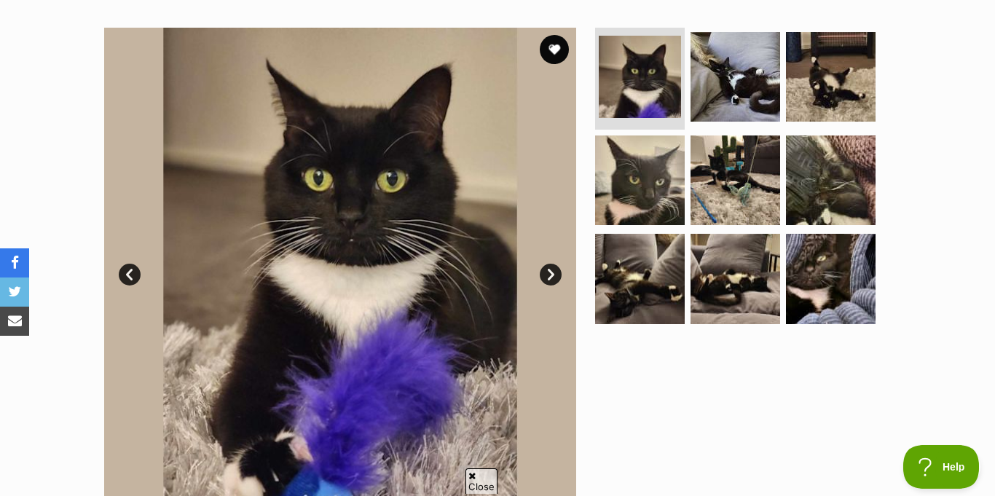
click at [560, 264] on link "Next" at bounding box center [551, 275] width 22 height 22
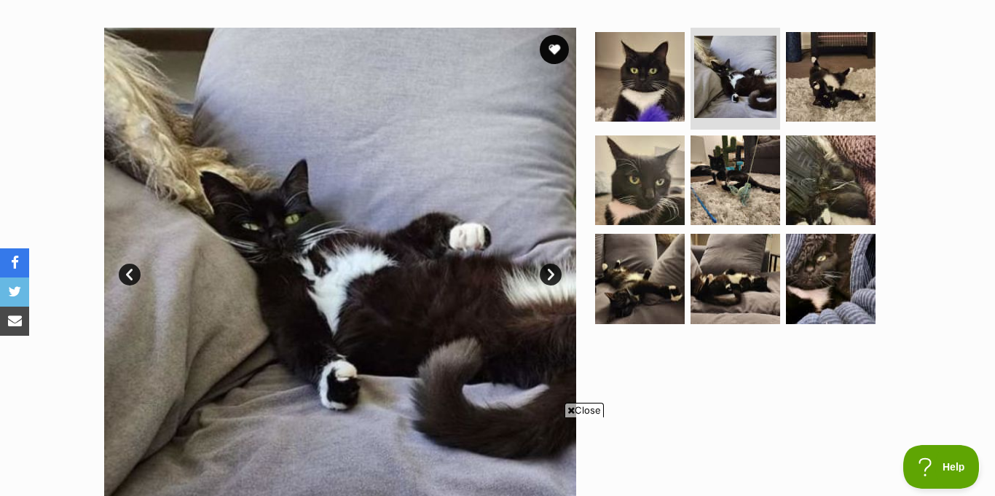
click at [560, 264] on link "Next" at bounding box center [551, 275] width 22 height 22
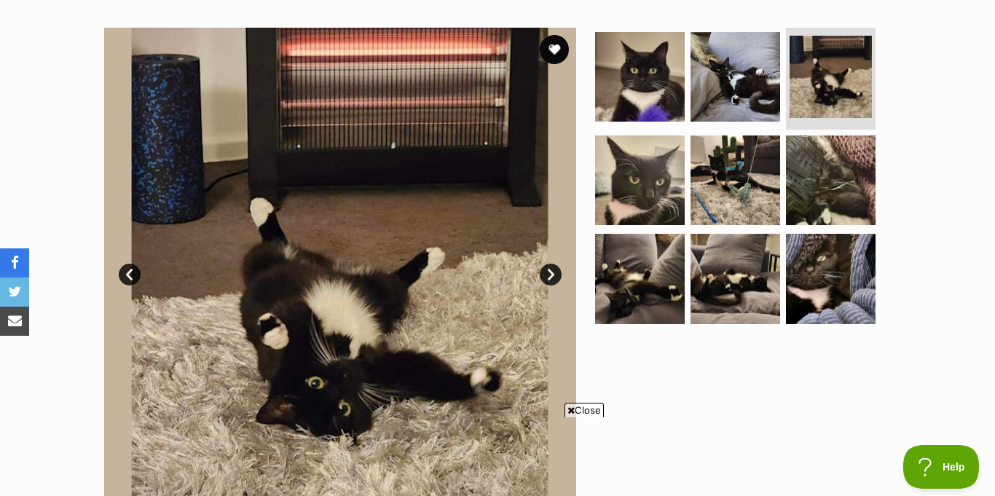
click at [560, 264] on link "Next" at bounding box center [551, 275] width 22 height 22
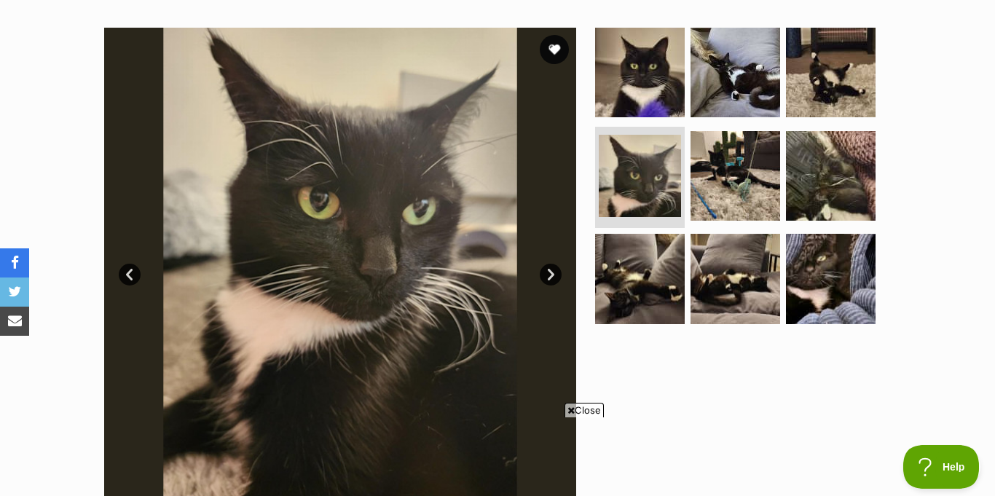
click at [560, 264] on link "Next" at bounding box center [551, 275] width 22 height 22
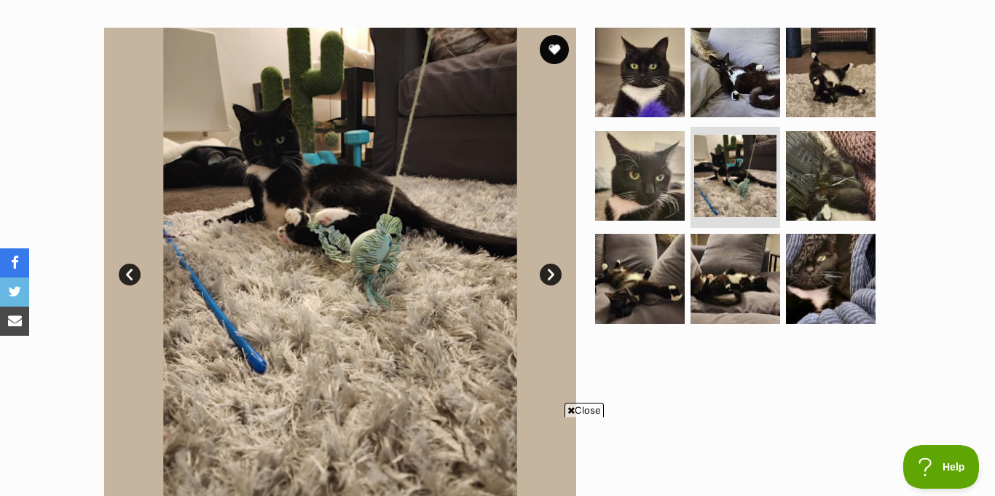
click at [560, 264] on link "Next" at bounding box center [551, 275] width 22 height 22
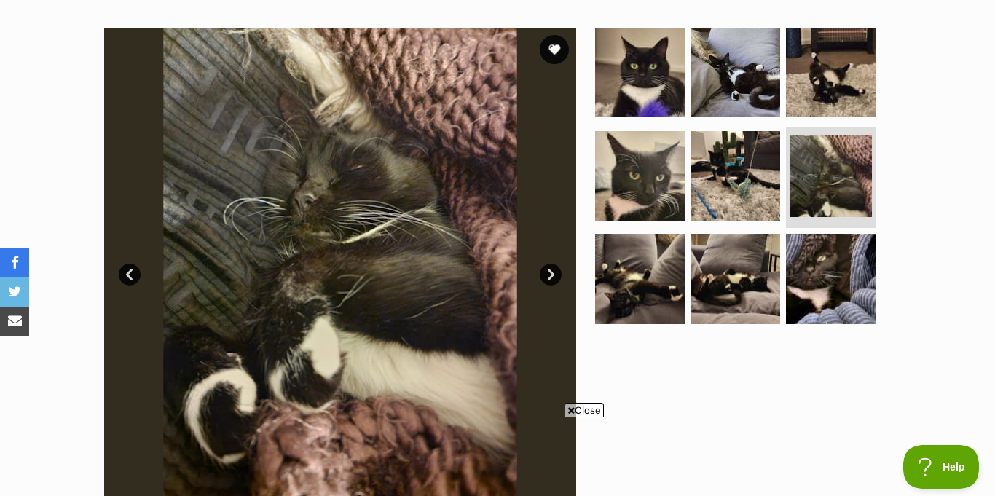
click at [560, 264] on link "Next" at bounding box center [551, 275] width 22 height 22
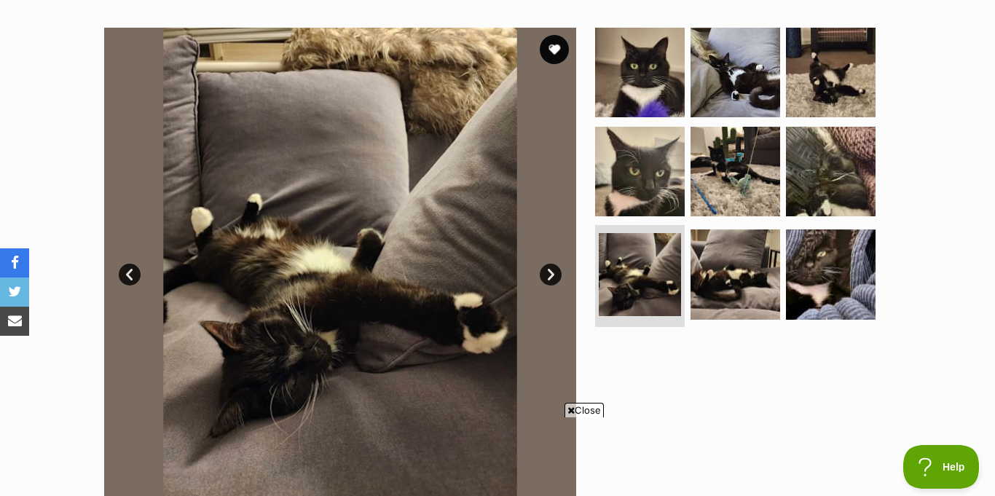
click at [560, 264] on link "Next" at bounding box center [551, 275] width 22 height 22
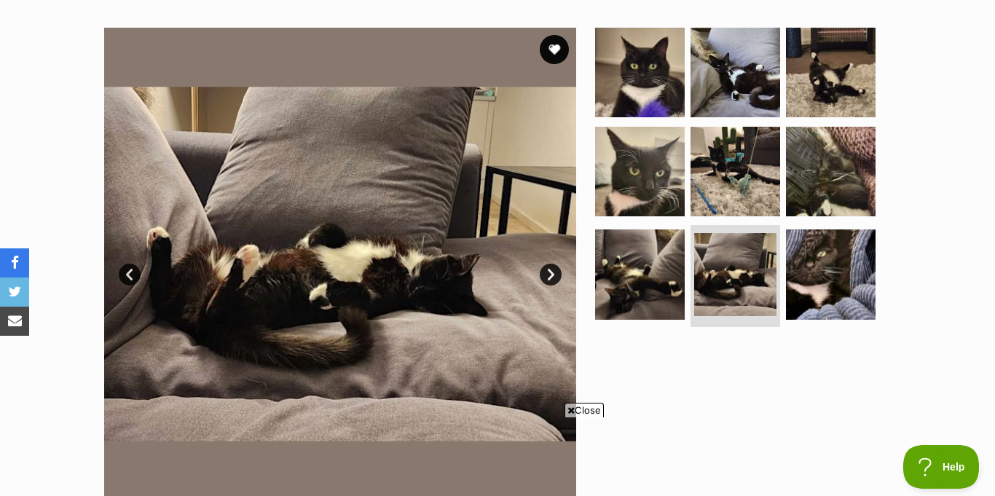
click at [560, 264] on link "Next" at bounding box center [551, 275] width 22 height 22
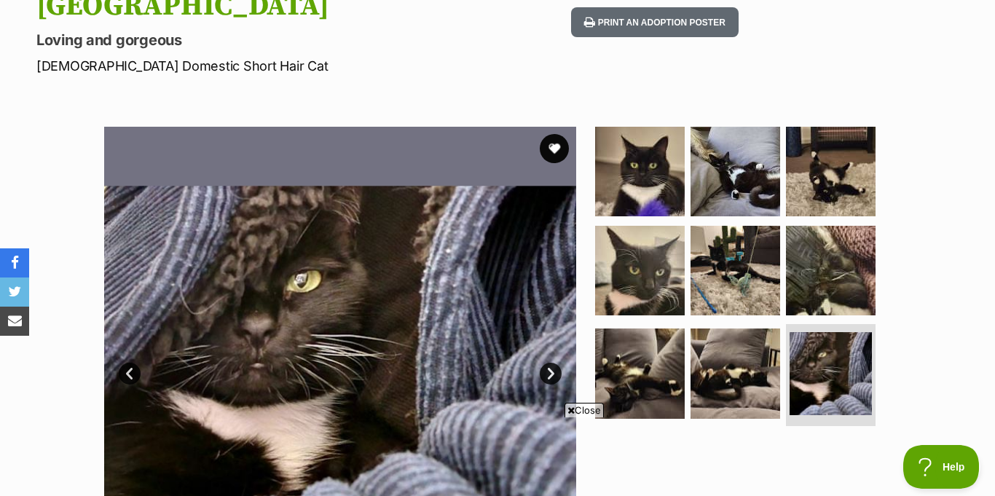
scroll to position [207, 0]
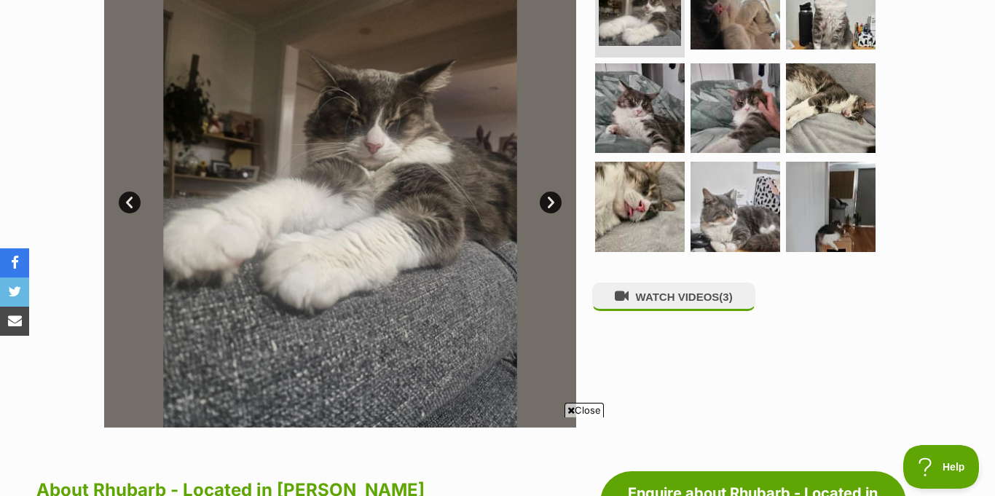
click at [540, 192] on link "Next" at bounding box center [551, 203] width 22 height 22
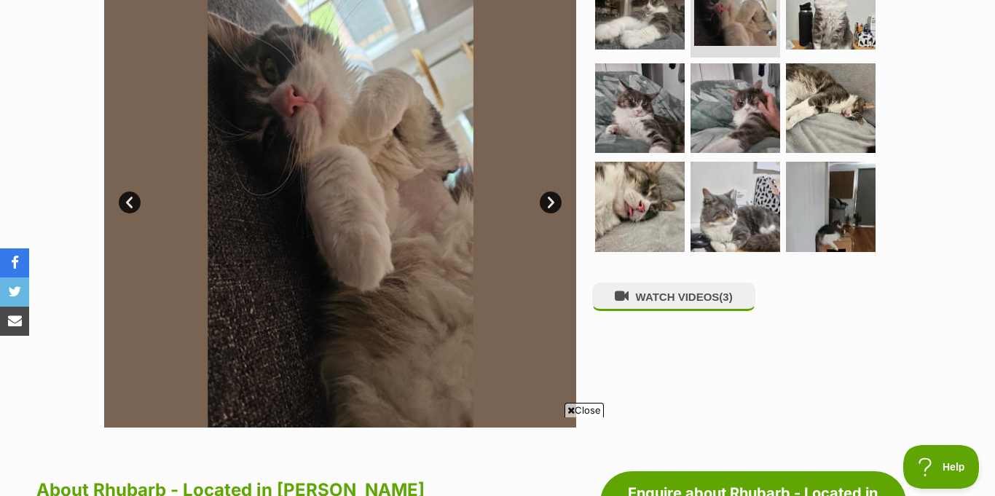
click at [540, 192] on link "Next" at bounding box center [551, 203] width 22 height 22
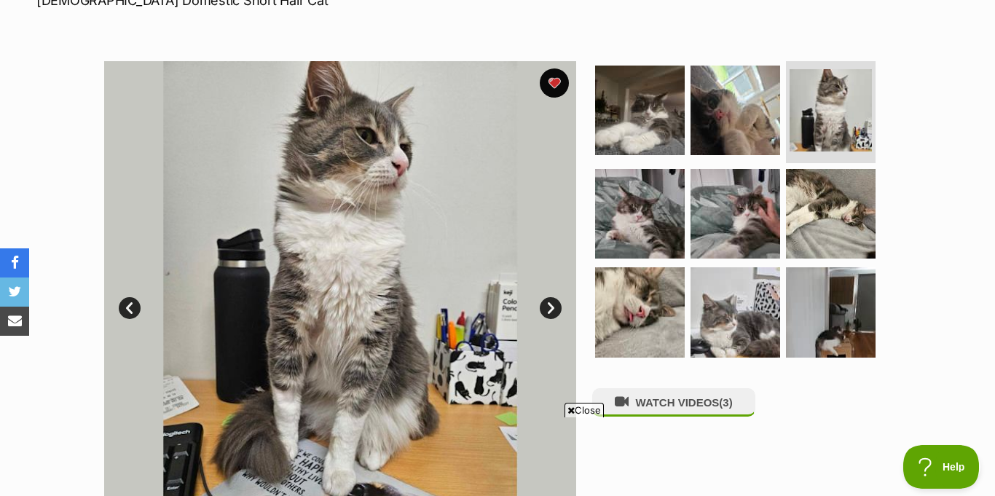
scroll to position [307, 0]
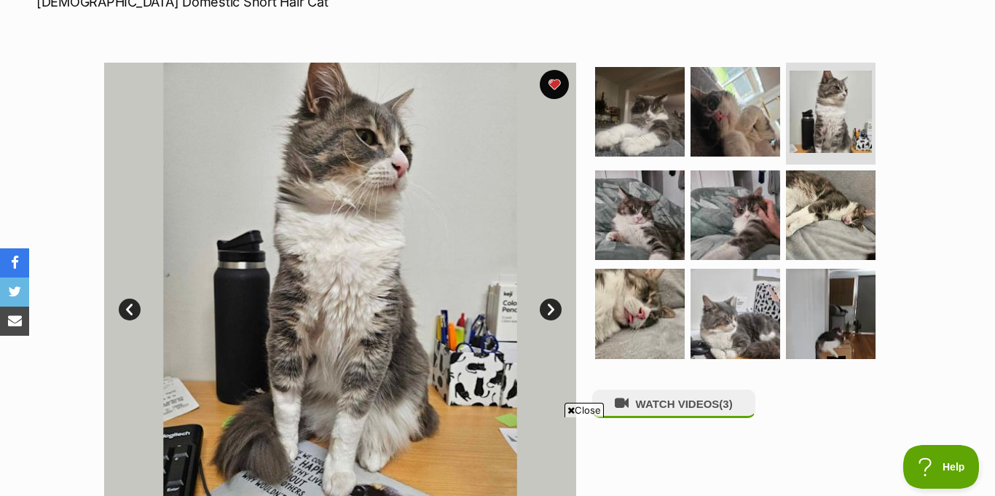
click at [544, 299] on link "Next" at bounding box center [551, 310] width 22 height 22
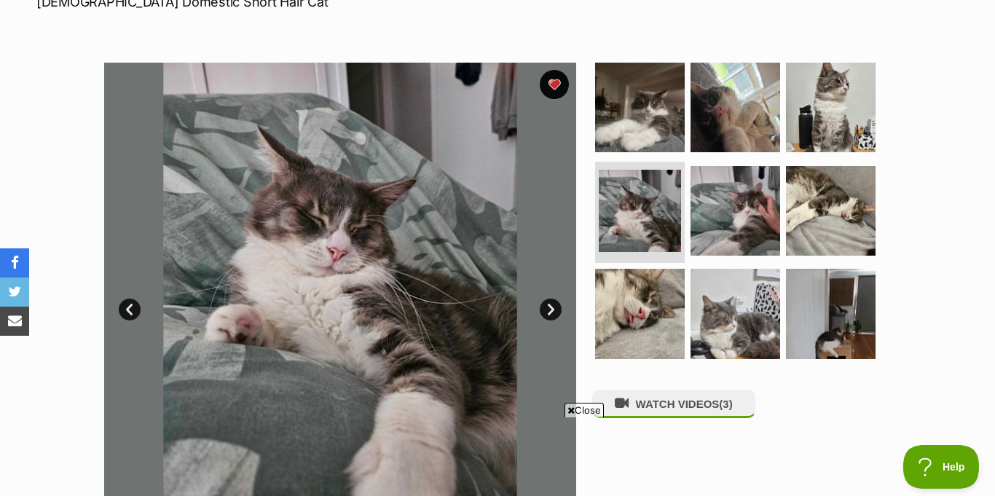
click at [544, 299] on link "Next" at bounding box center [551, 310] width 22 height 22
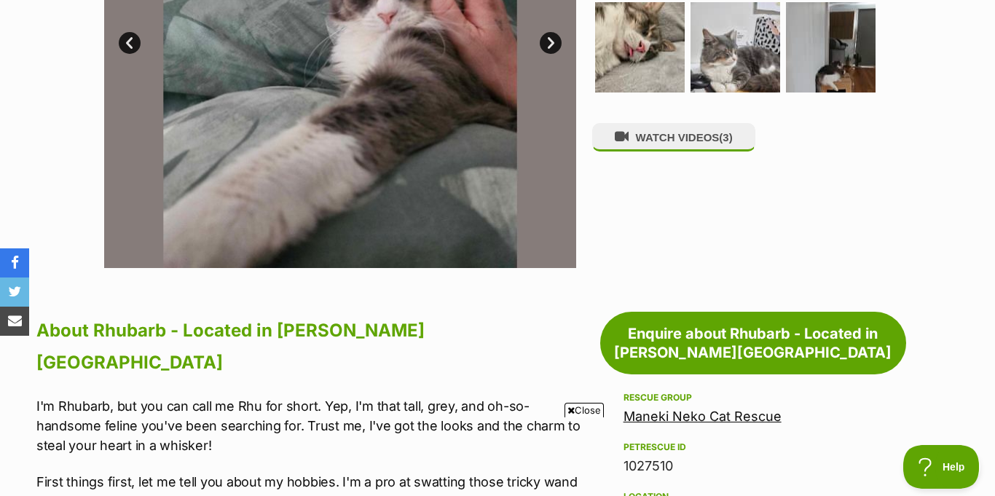
scroll to position [575, 0]
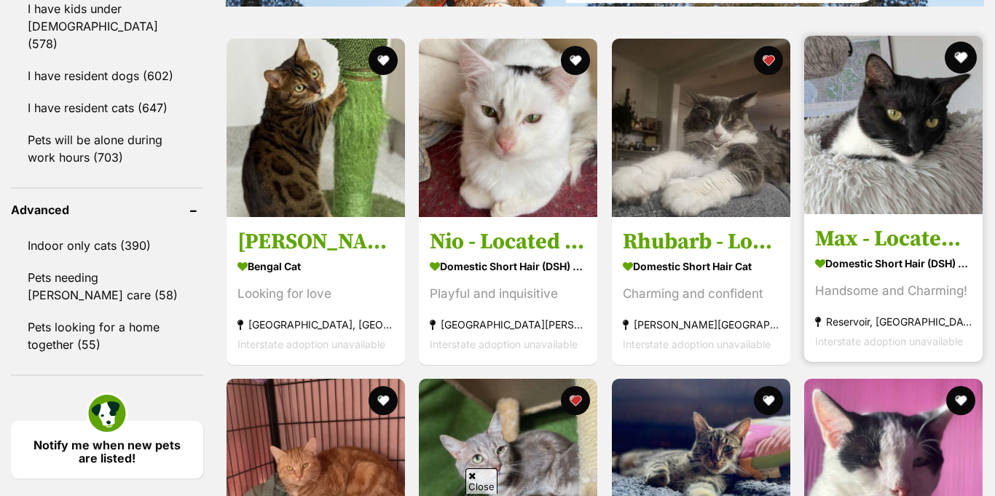
click at [965, 42] on button "favourite" at bounding box center [961, 58] width 32 height 32
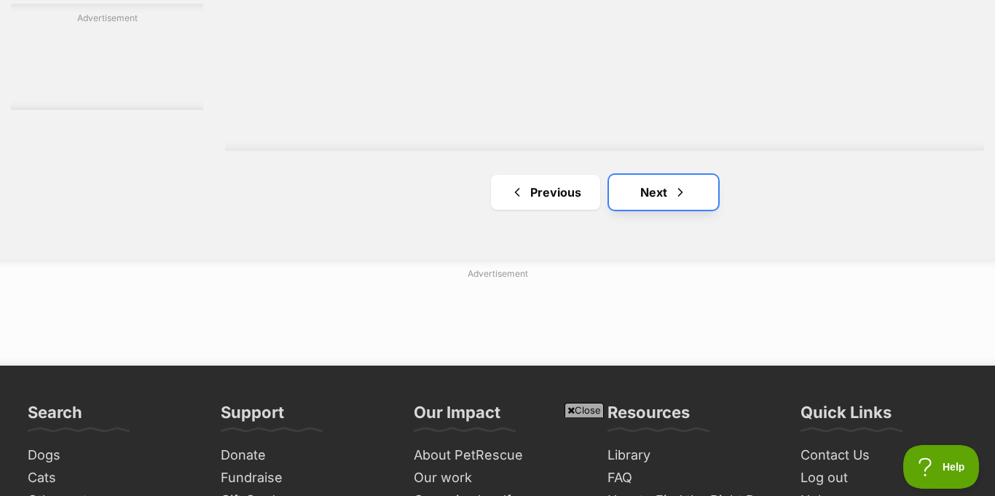
click at [665, 175] on link "Next" at bounding box center [663, 192] width 109 height 35
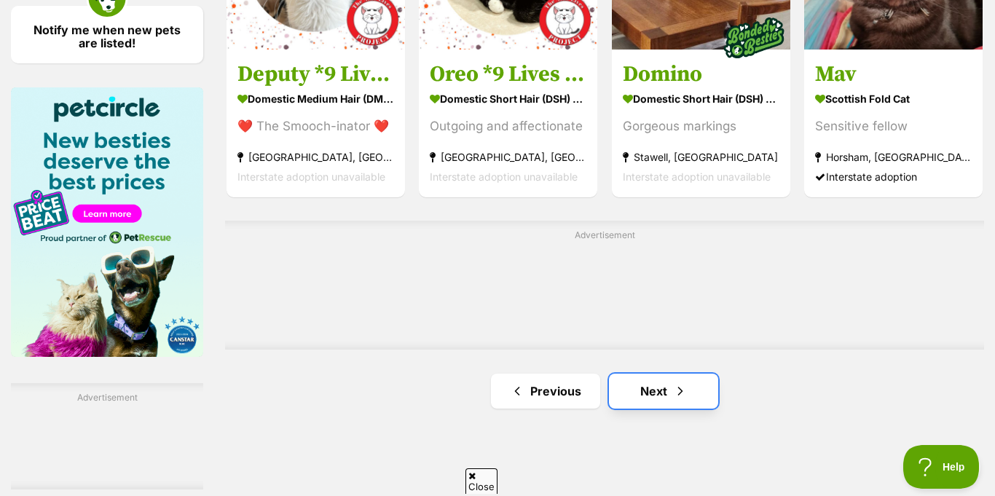
click at [642, 374] on link "Next" at bounding box center [663, 391] width 109 height 35
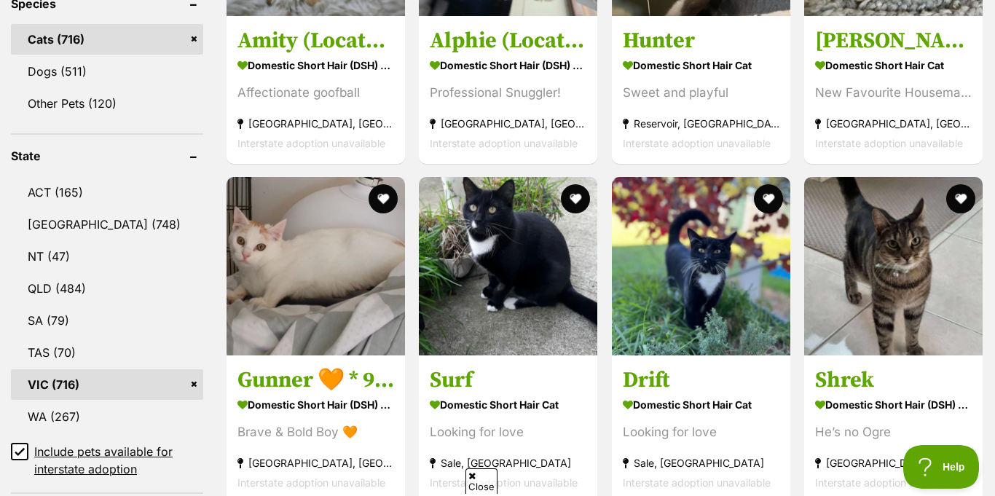
scroll to position [640, 0]
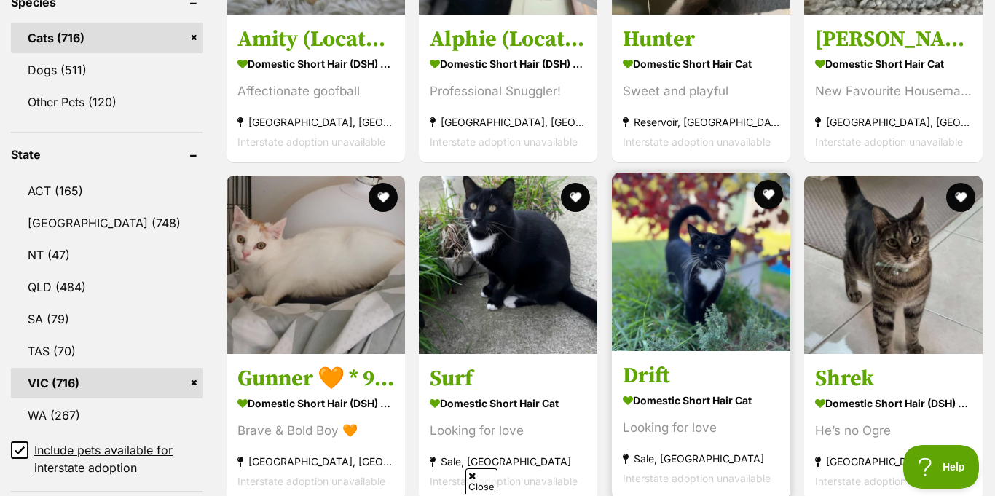
click at [651, 291] on img at bounding box center [701, 262] width 178 height 178
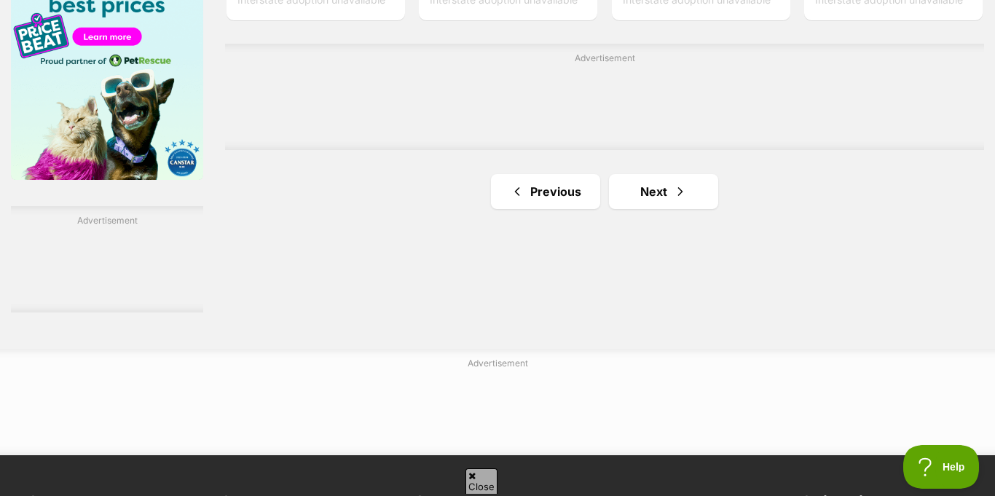
scroll to position [2423, 0]
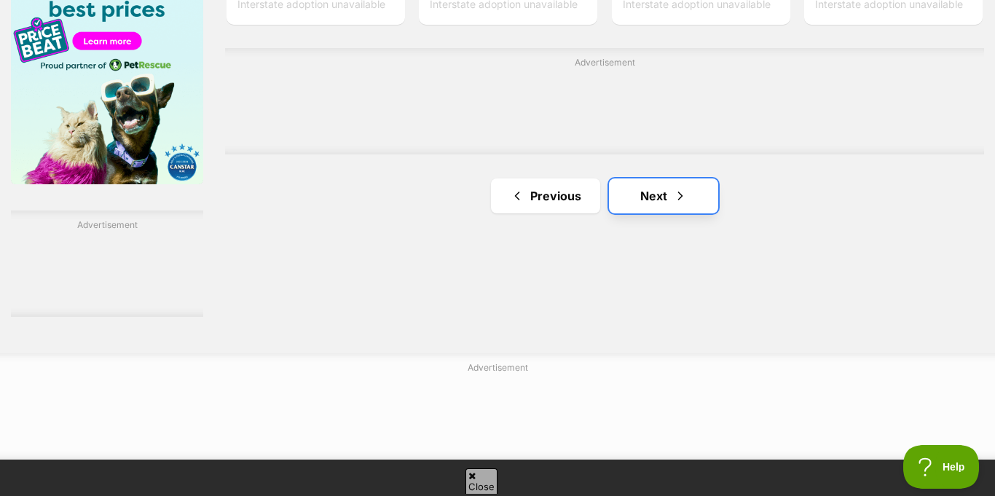
click at [658, 178] on link "Next" at bounding box center [663, 195] width 109 height 35
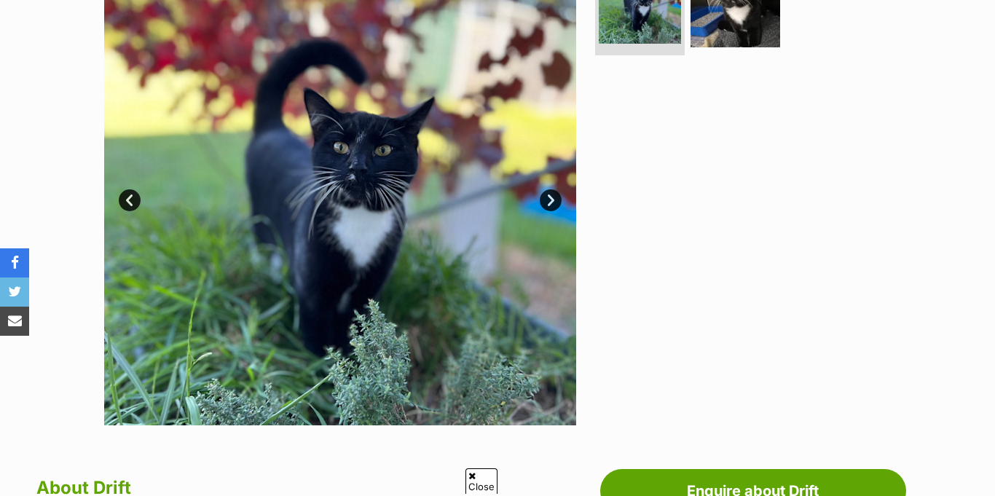
scroll to position [287, 0]
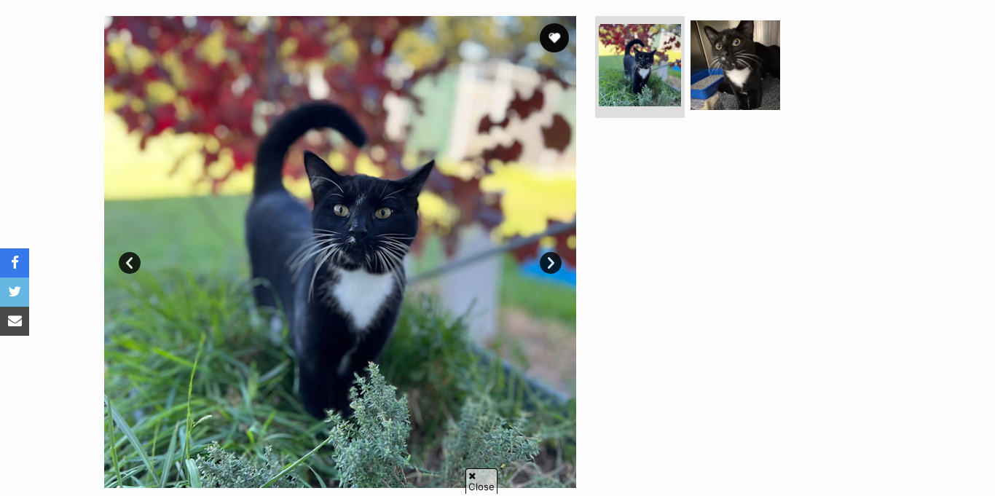
click at [549, 252] on link "Next" at bounding box center [551, 263] width 22 height 22
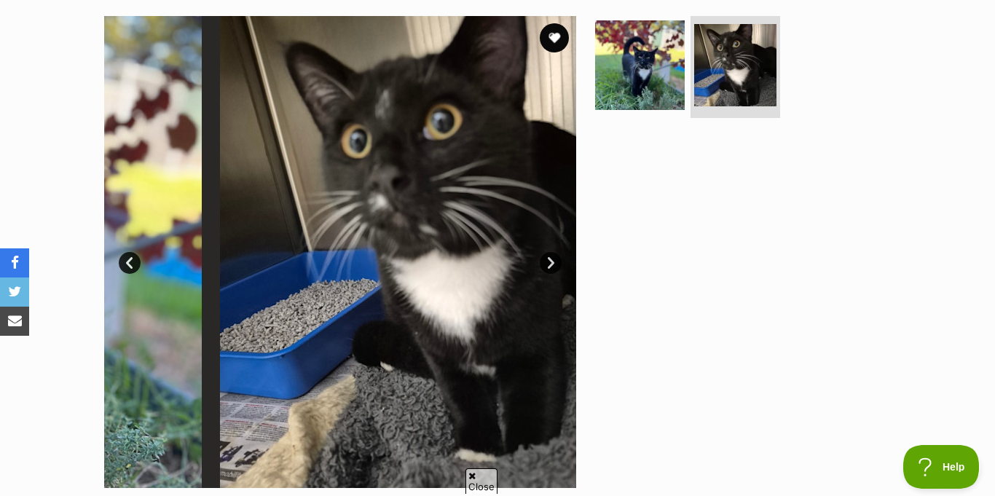
scroll to position [0, 0]
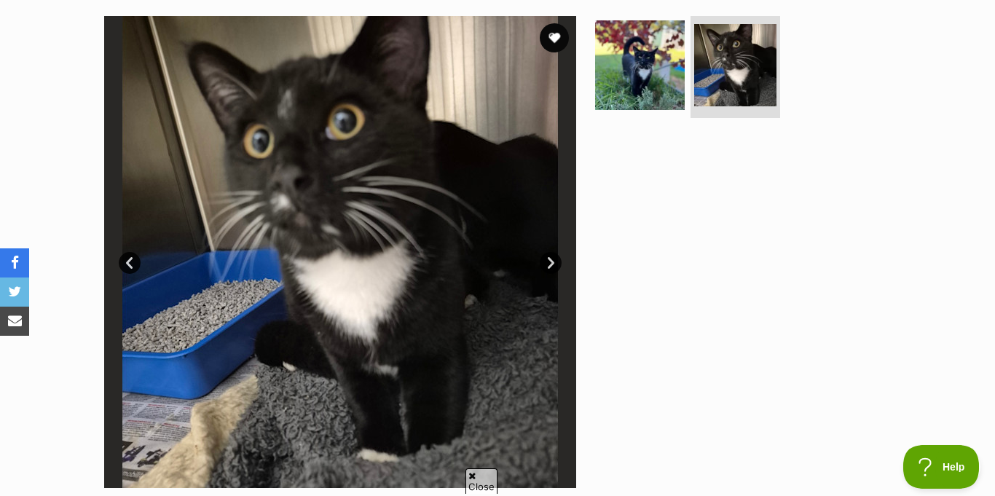
click at [549, 252] on link "Next" at bounding box center [551, 263] width 22 height 22
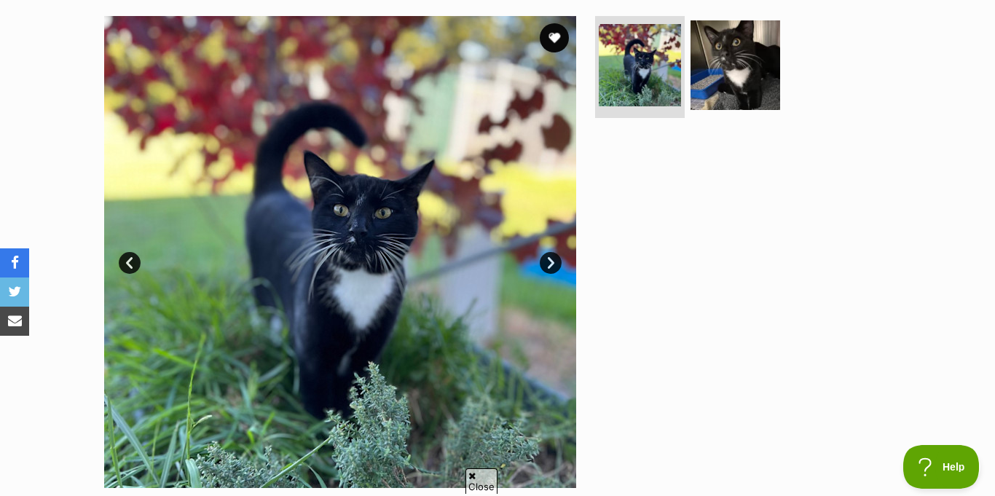
click at [549, 252] on link "Next" at bounding box center [551, 263] width 22 height 22
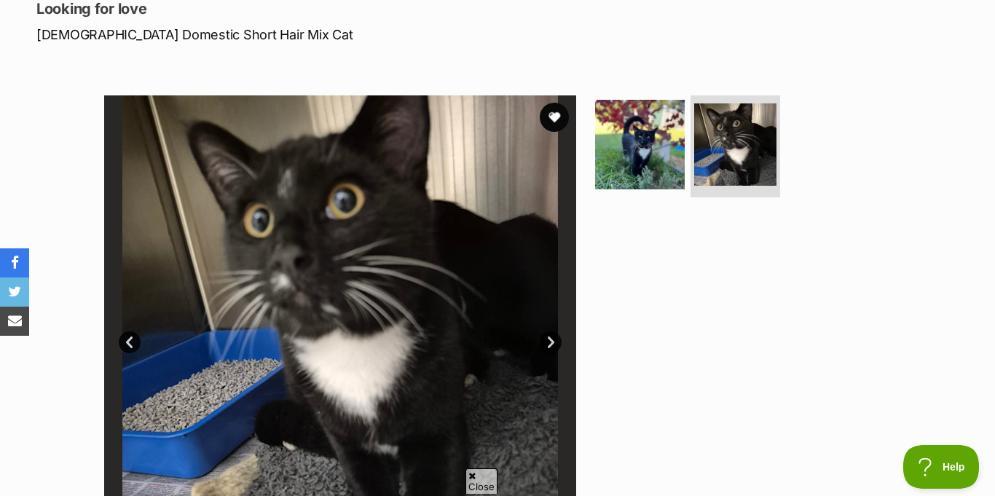
scroll to position [127, 0]
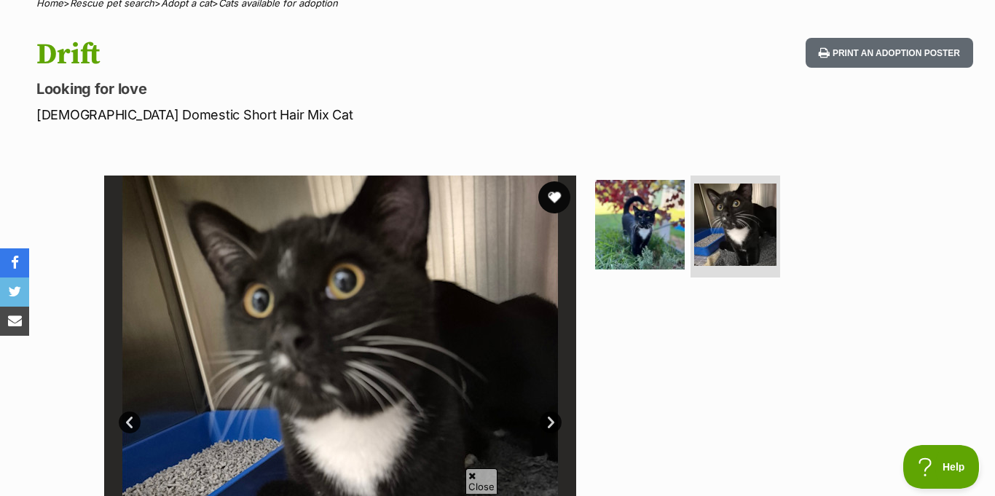
click at [548, 181] on button "favourite" at bounding box center [554, 197] width 32 height 32
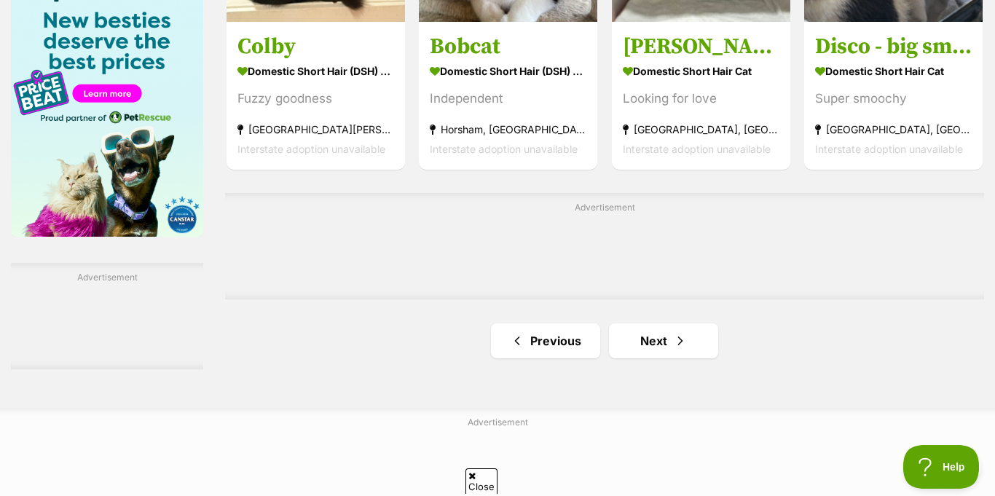
scroll to position [2368, 0]
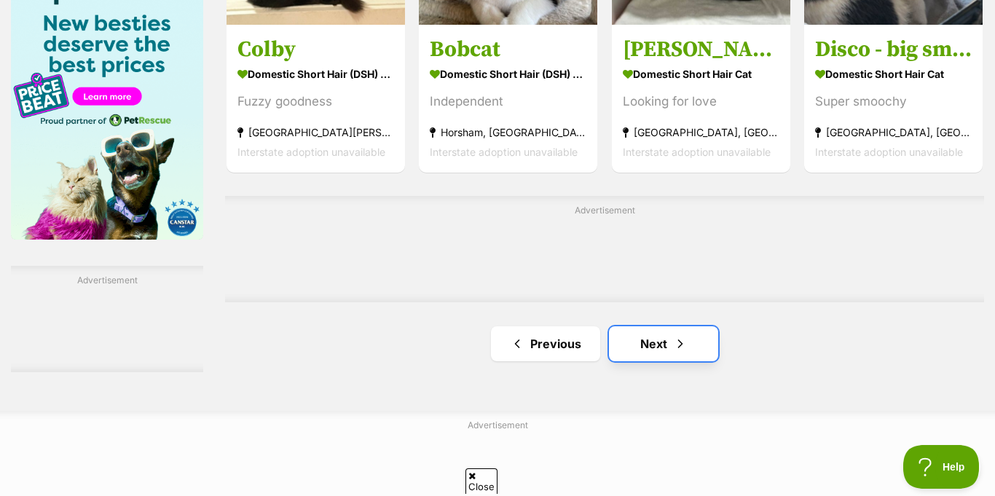
click at [620, 326] on link "Next" at bounding box center [663, 343] width 109 height 35
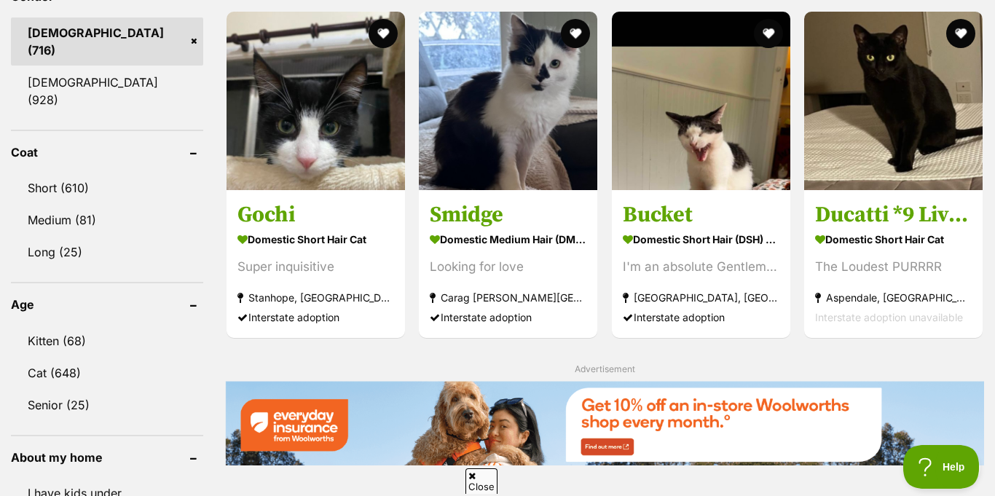
scroll to position [1276, 0]
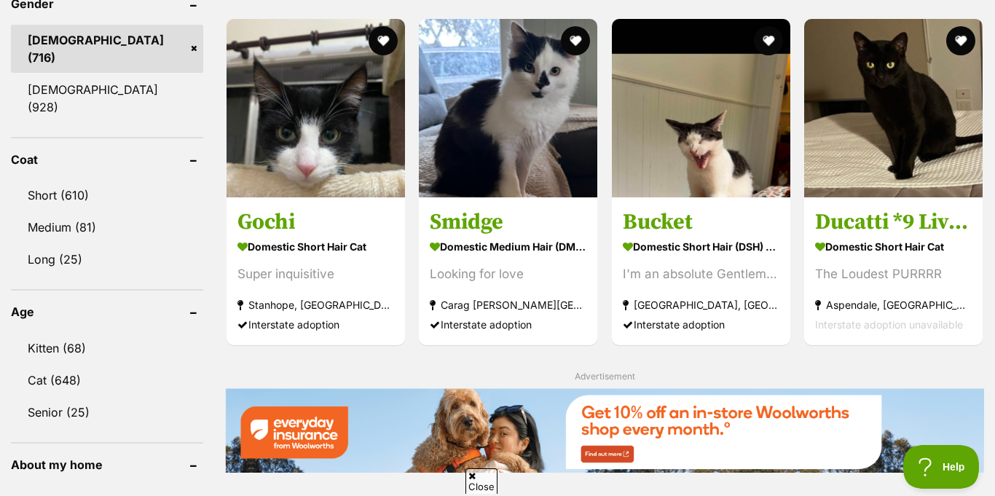
click at [373, 123] on img at bounding box center [316, 108] width 178 height 178
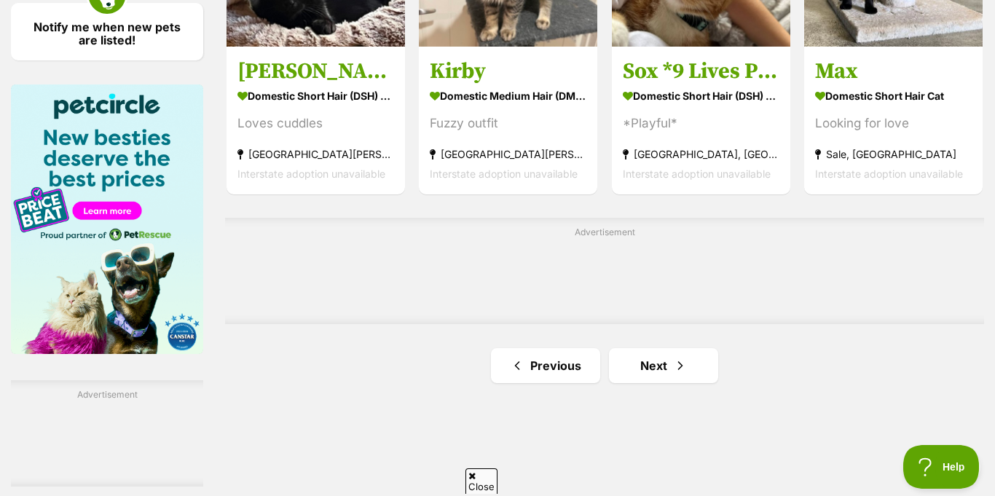
scroll to position [2252, 0]
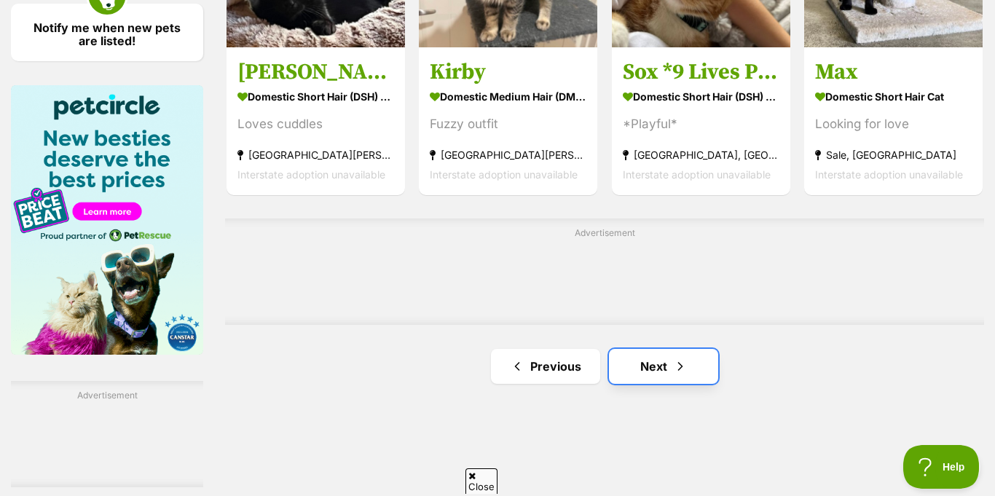
click at [653, 349] on link "Next" at bounding box center [663, 366] width 109 height 35
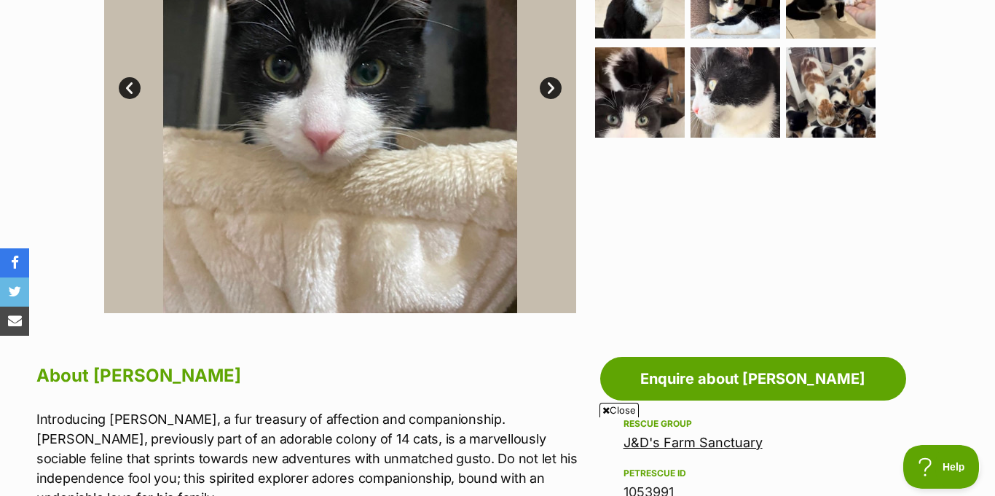
scroll to position [457, 0]
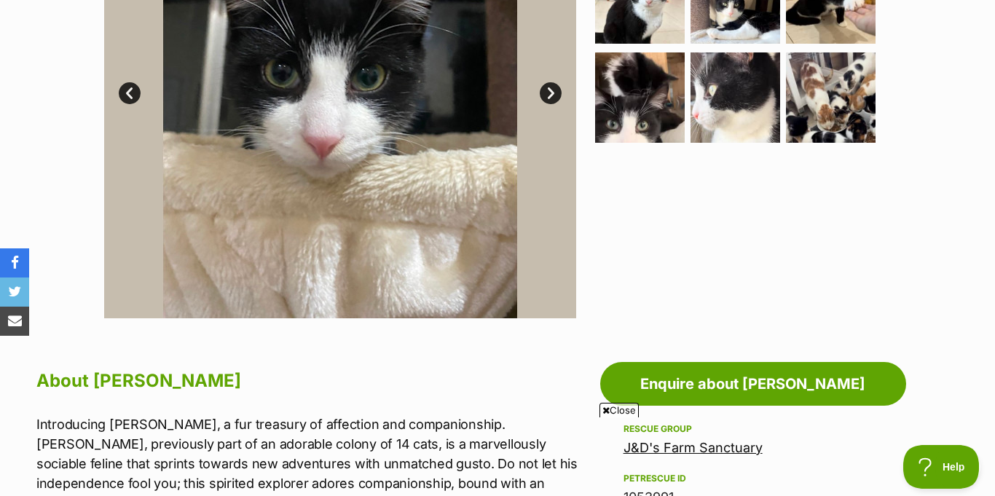
click at [556, 82] on link "Next" at bounding box center [551, 93] width 22 height 22
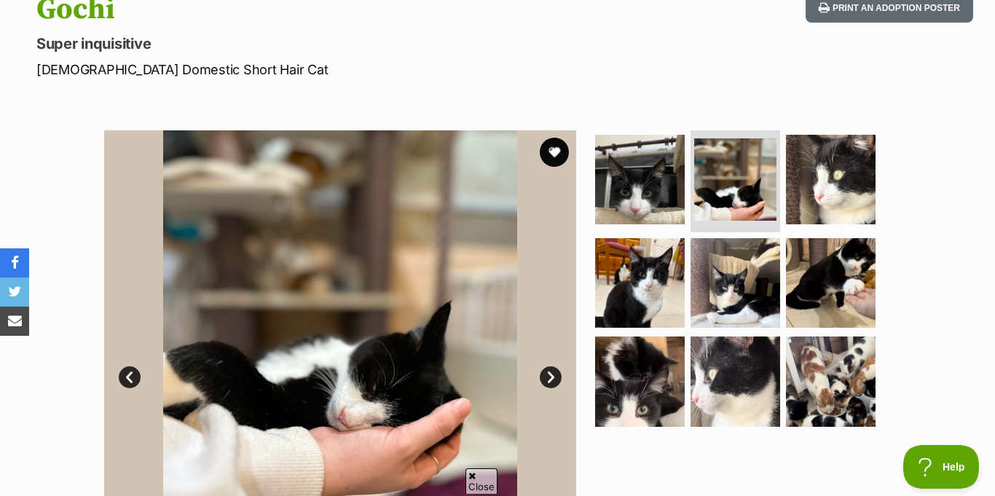
scroll to position [34, 0]
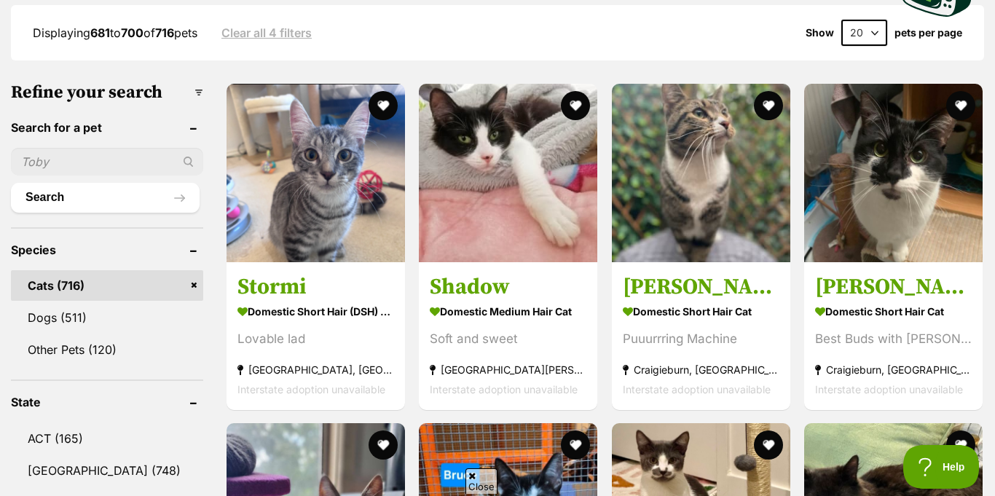
scroll to position [402, 0]
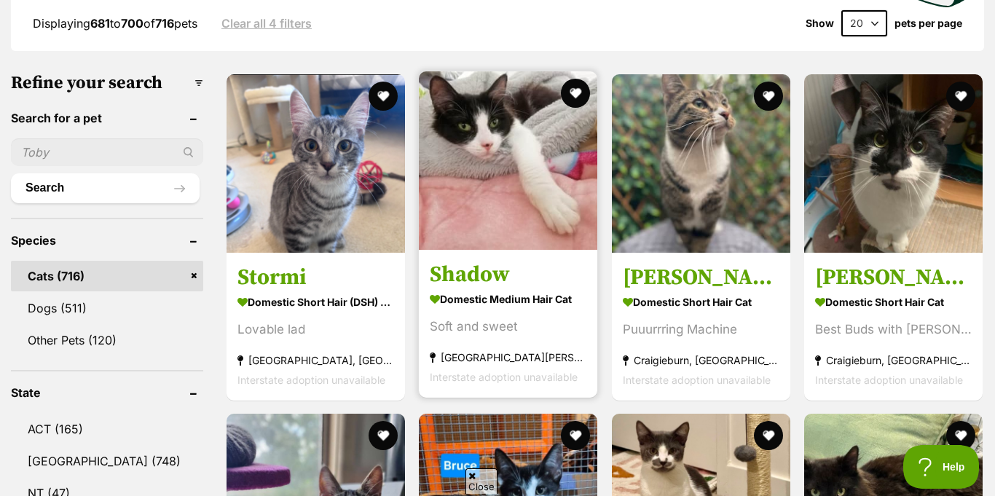
click at [516, 111] on img at bounding box center [508, 160] width 178 height 178
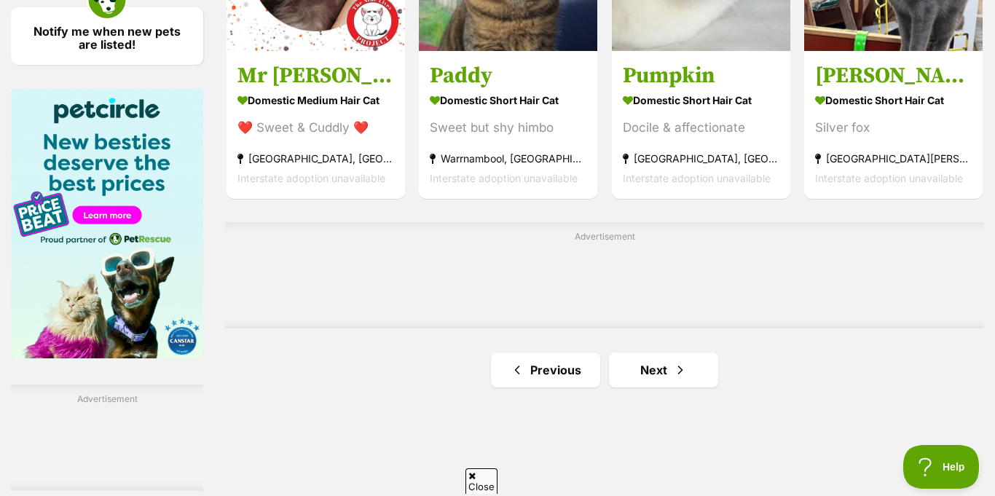
scroll to position [2255, 0]
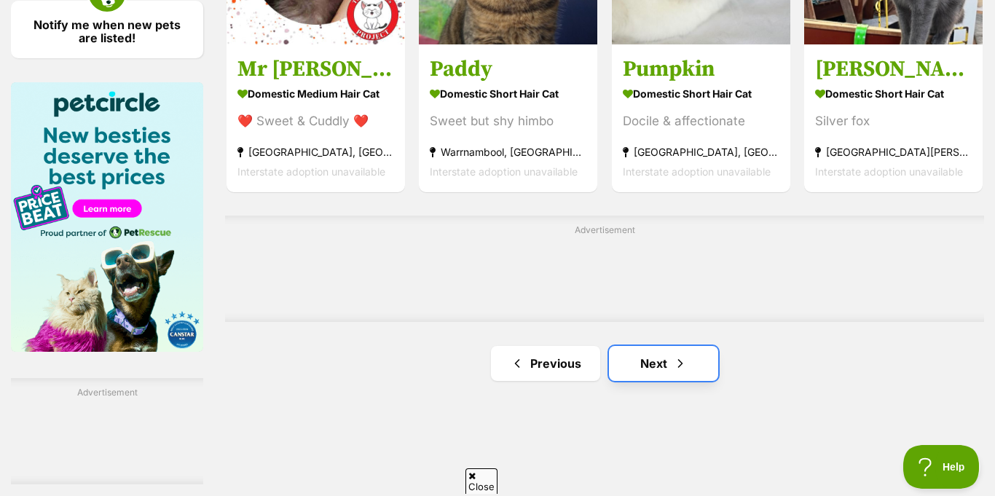
click at [650, 346] on link "Next" at bounding box center [663, 363] width 109 height 35
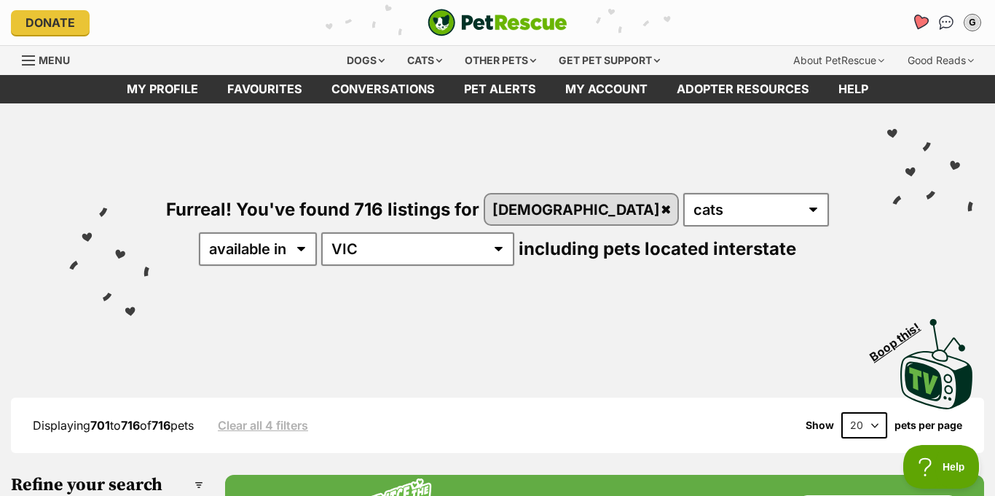
click at [933, 23] on link "Favourites" at bounding box center [920, 23] width 30 height 30
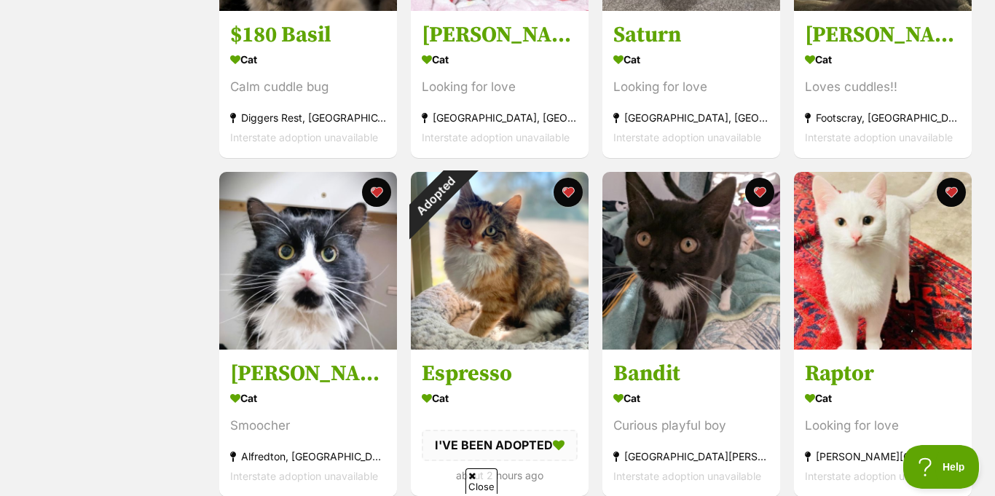
scroll to position [787, 0]
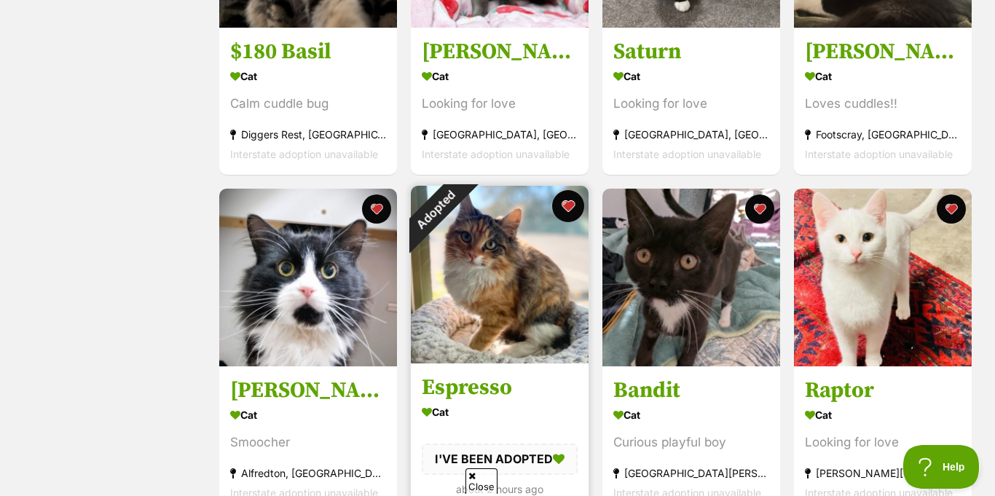
click at [575, 194] on button "favourite" at bounding box center [568, 206] width 32 height 32
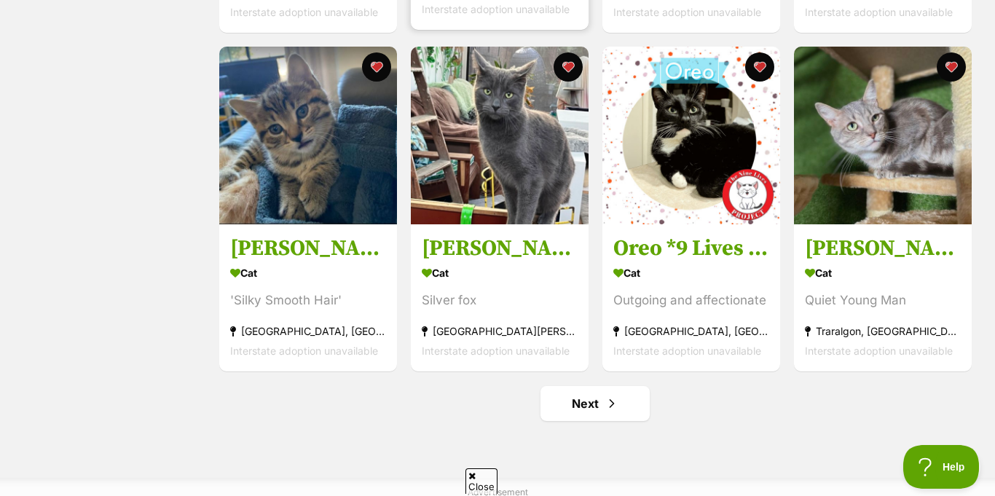
scroll to position [1556, 0]
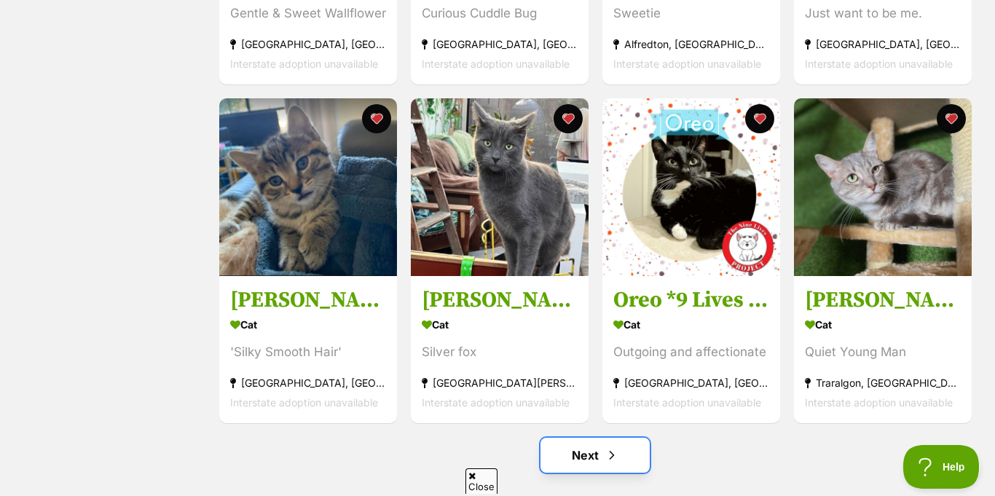
click at [581, 438] on link "Next" at bounding box center [595, 455] width 109 height 35
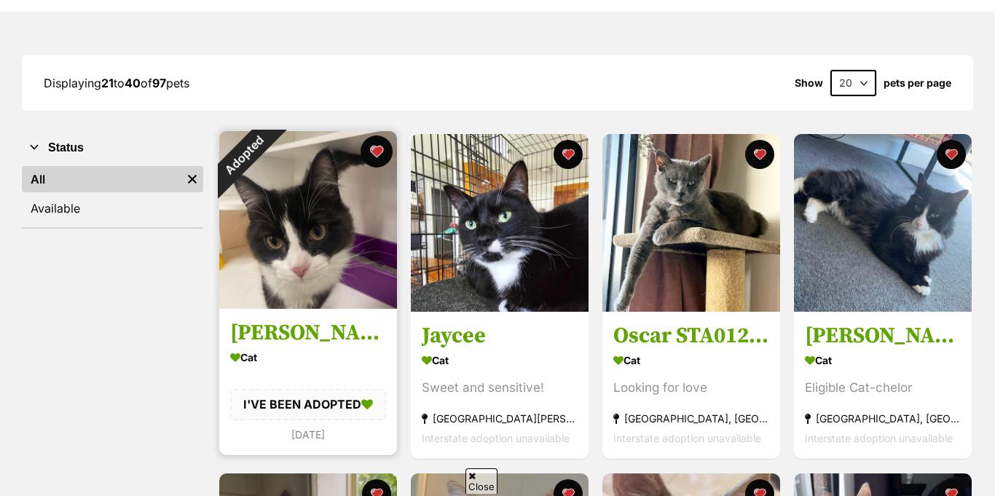
click at [366, 138] on button "favourite" at bounding box center [377, 151] width 32 height 32
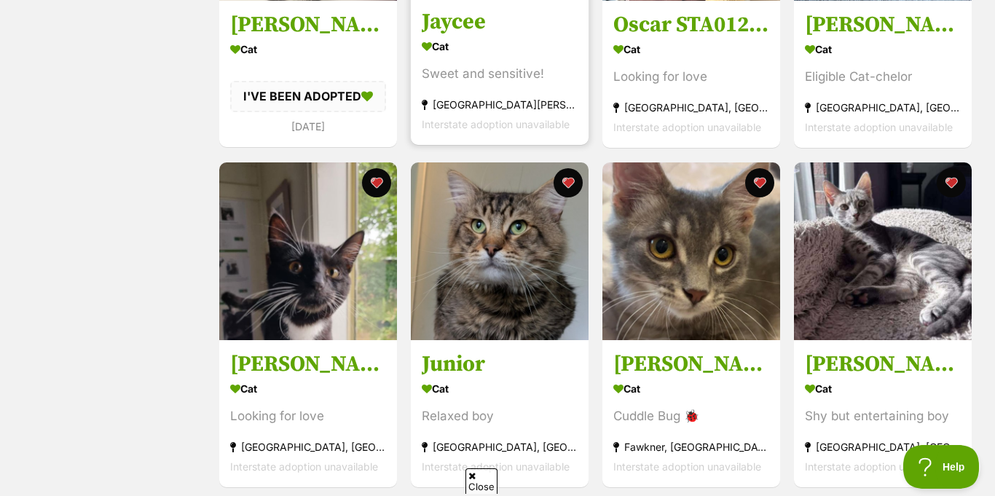
scroll to position [474, 0]
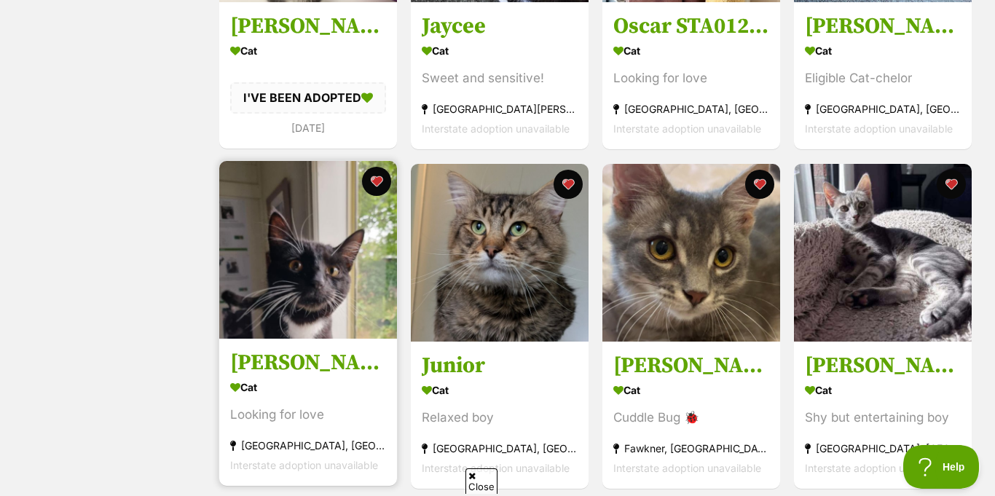
click at [345, 261] on img at bounding box center [308, 250] width 178 height 178
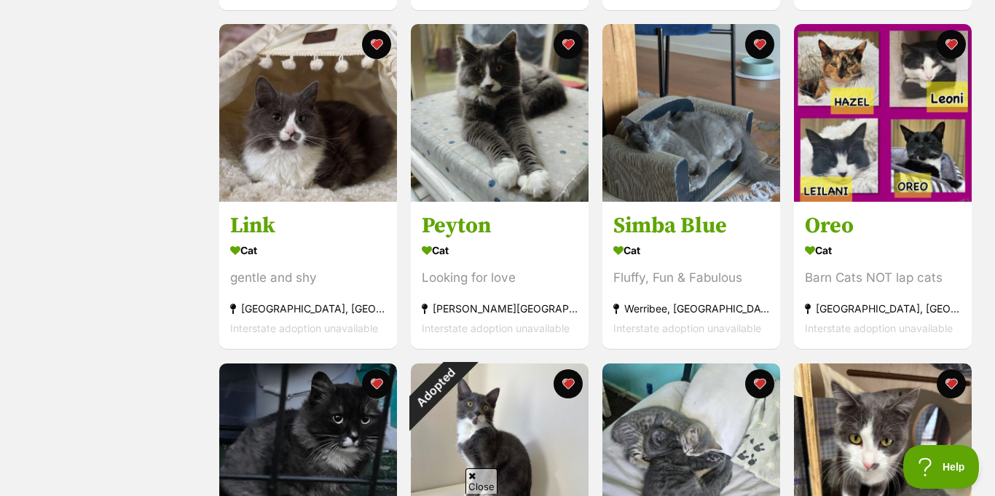
scroll to position [955, 0]
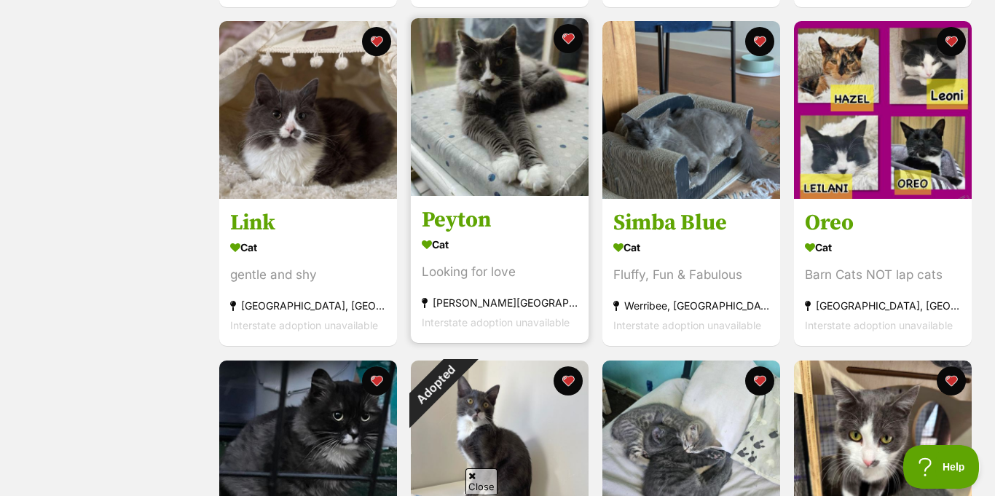
click at [462, 93] on img at bounding box center [500, 107] width 178 height 178
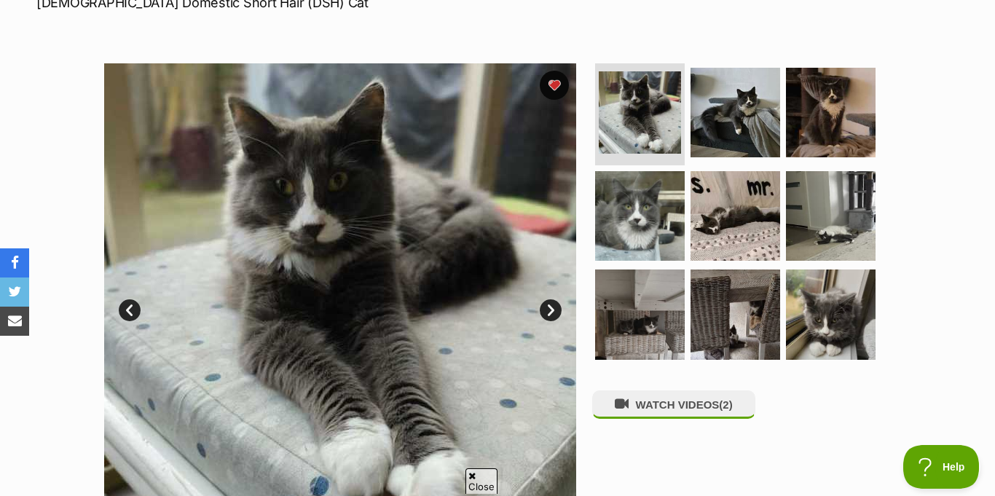
scroll to position [240, 0]
click at [555, 299] on link "Next" at bounding box center [551, 310] width 22 height 22
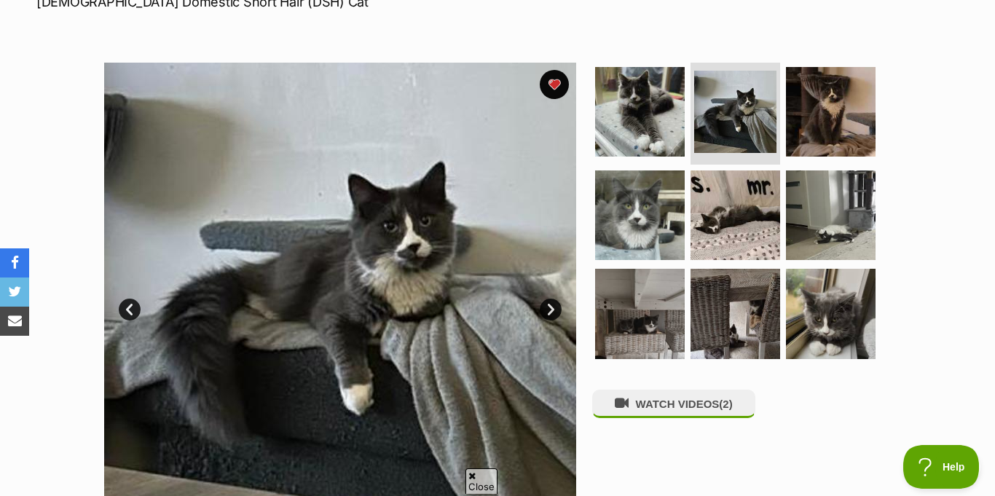
click at [555, 299] on link "Next" at bounding box center [551, 310] width 22 height 22
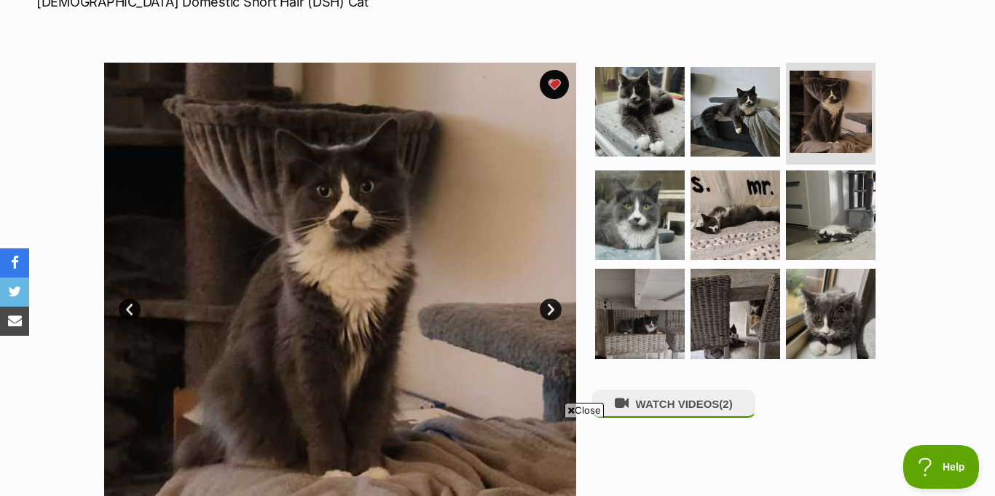
click at [555, 299] on link "Next" at bounding box center [551, 310] width 22 height 22
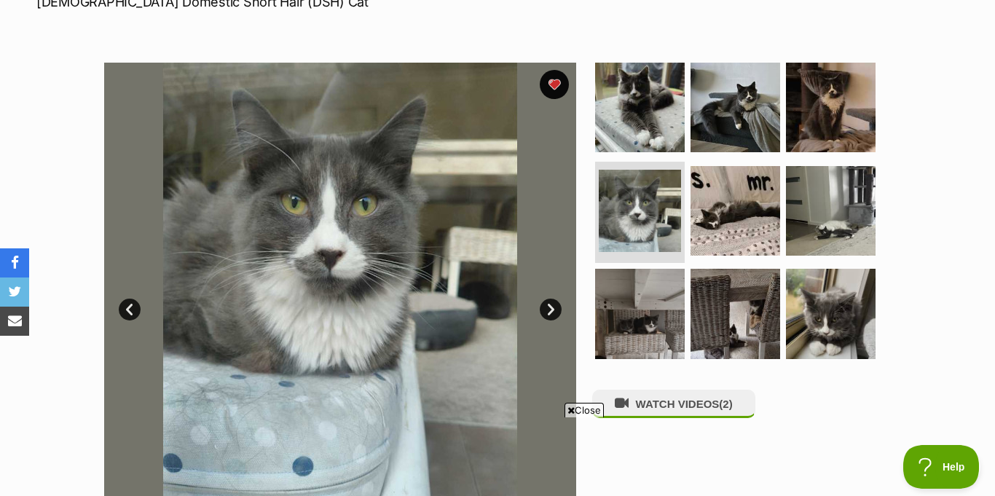
click at [555, 299] on link "Next" at bounding box center [551, 310] width 22 height 22
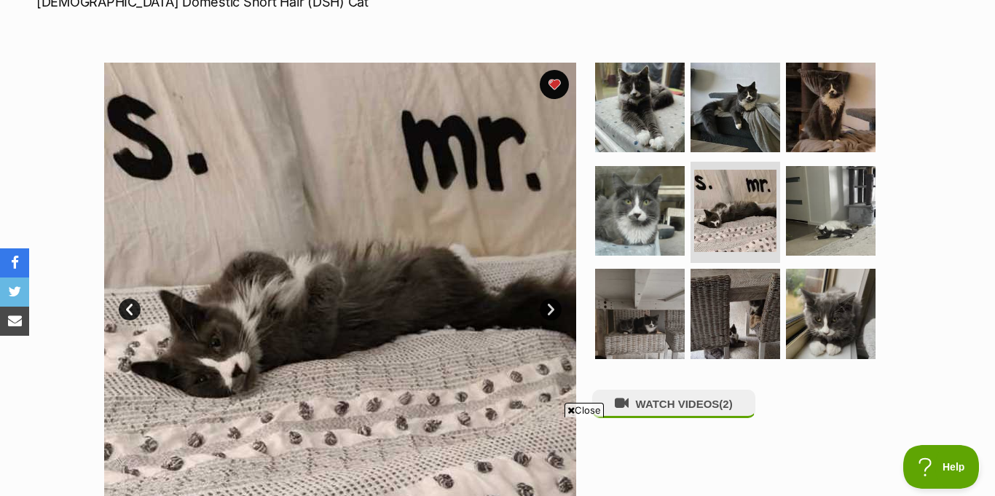
scroll to position [0, 0]
click at [130, 299] on link "Prev" at bounding box center [130, 310] width 22 height 22
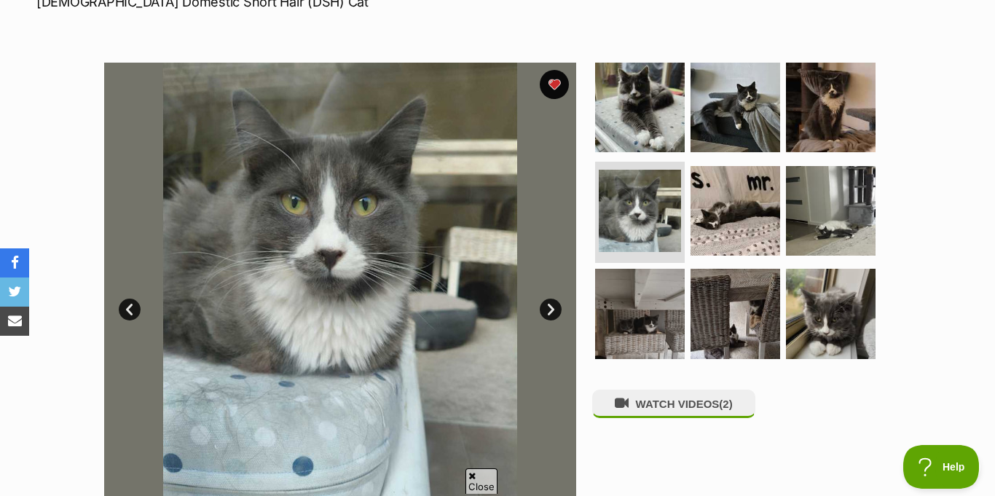
click at [546, 299] on link "Next" at bounding box center [551, 310] width 22 height 22
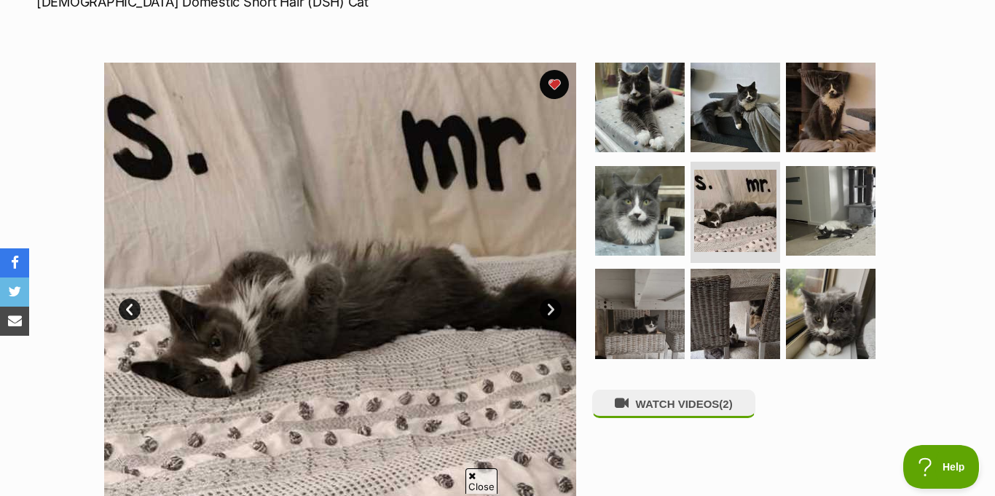
click at [546, 299] on link "Next" at bounding box center [551, 310] width 22 height 22
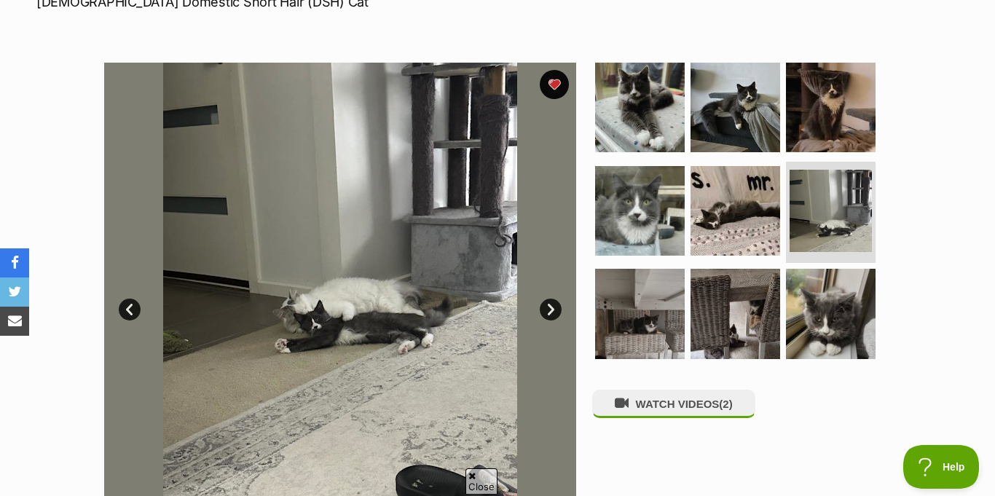
click at [546, 299] on link "Next" at bounding box center [551, 310] width 22 height 22
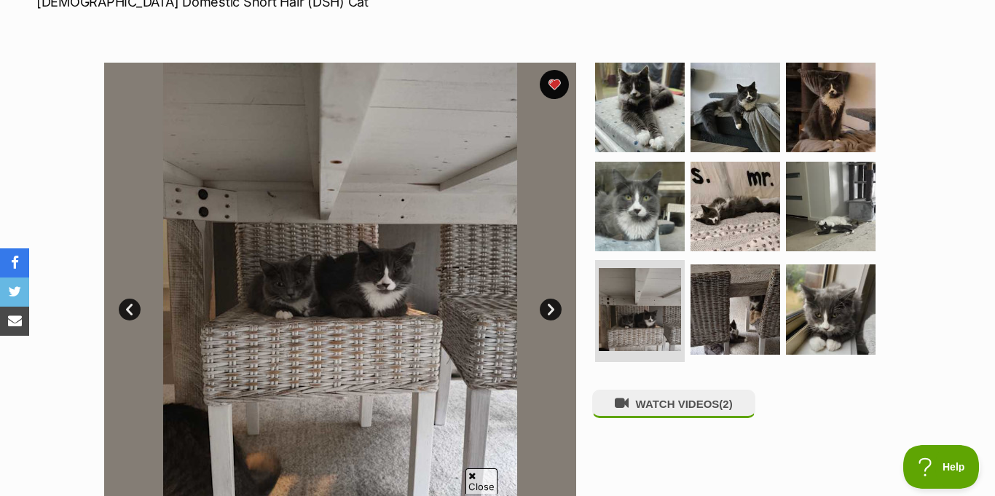
click at [546, 299] on link "Next" at bounding box center [551, 310] width 22 height 22
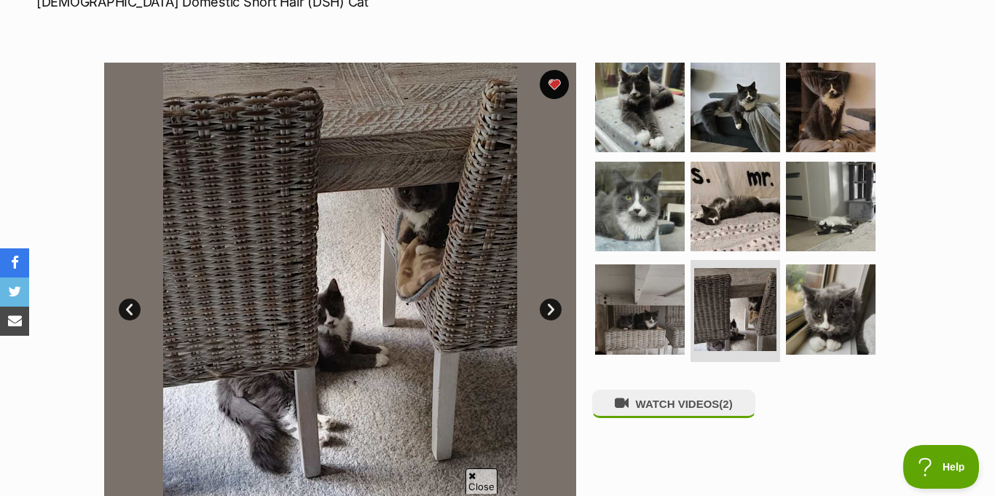
click at [124, 299] on link "Prev" at bounding box center [130, 310] width 22 height 22
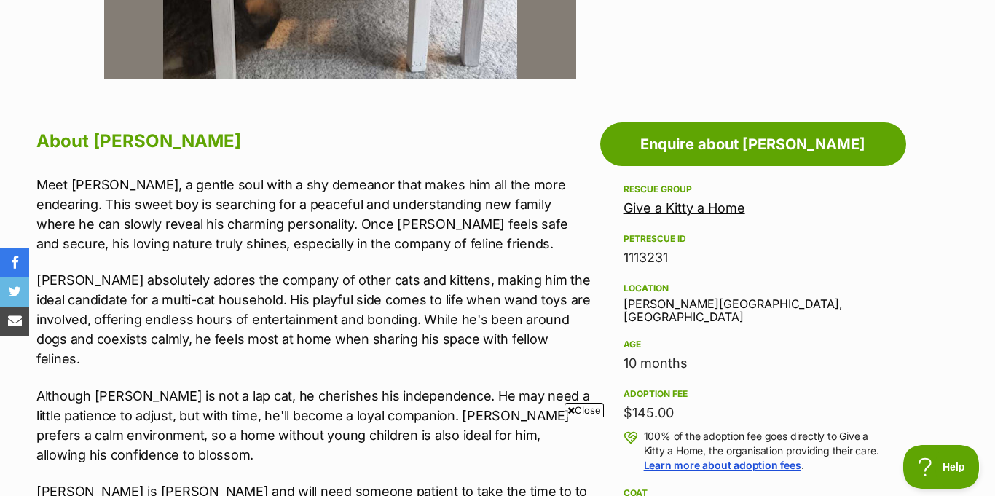
click at [672, 200] on link "Give a Kitty a Home" at bounding box center [685, 207] width 122 height 15
